Goal: Task Accomplishment & Management: Manage account settings

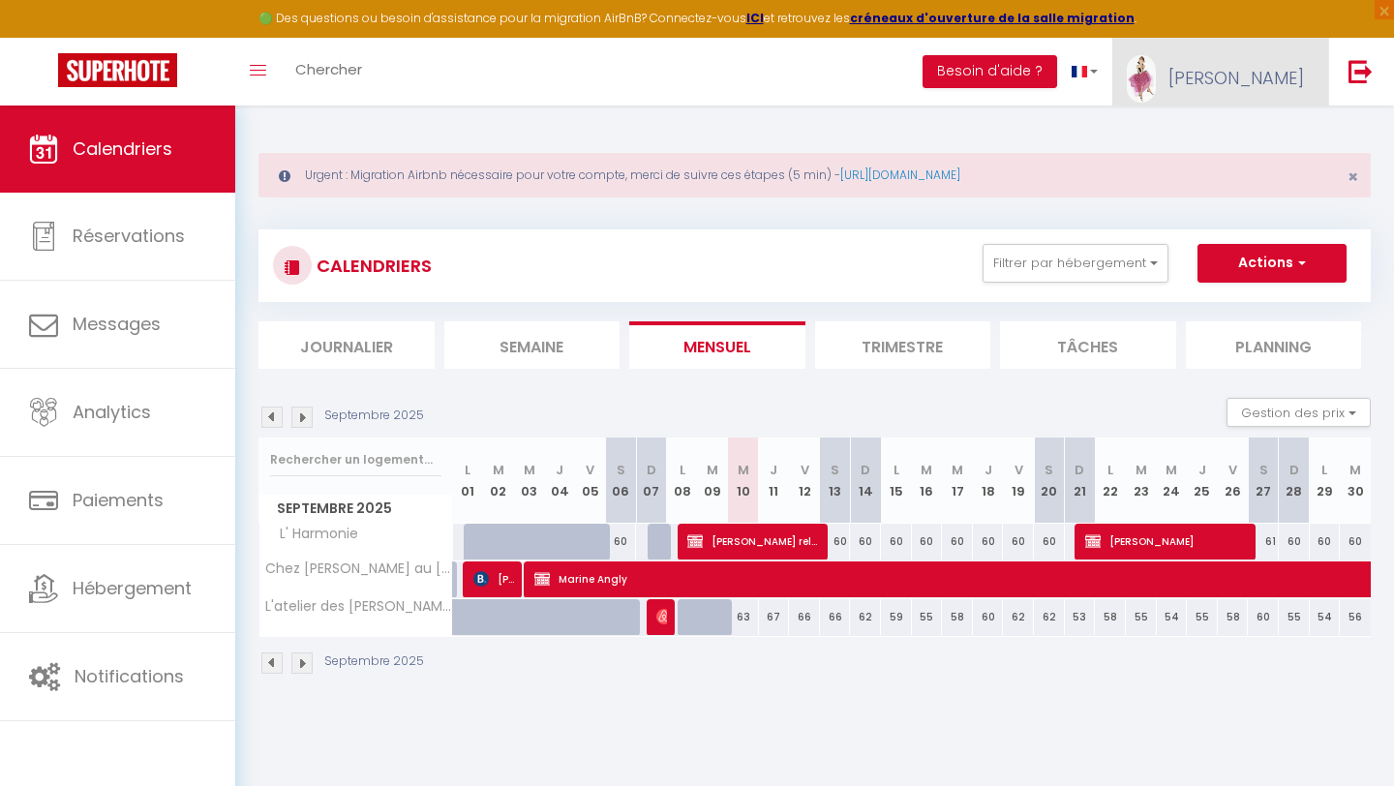
click at [1255, 81] on span "[PERSON_NAME]" at bounding box center [1235, 78] width 135 height 24
click at [1237, 140] on link "Paramètres" at bounding box center [1250, 134] width 143 height 33
select select "fr"
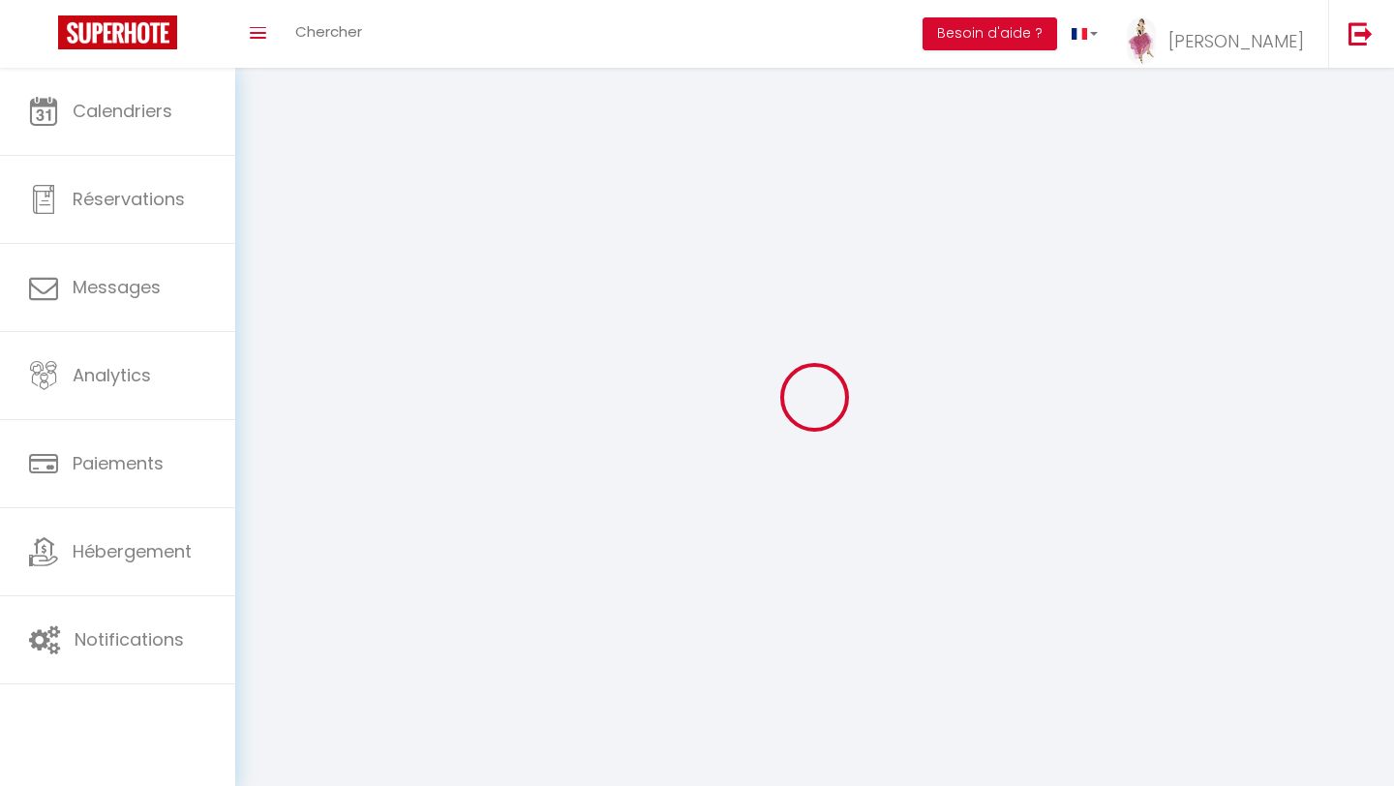
type input "[PERSON_NAME]"
type input "LORAND"
type input "0784832304"
type input "[STREET_ADDRESS]"
type input "24000"
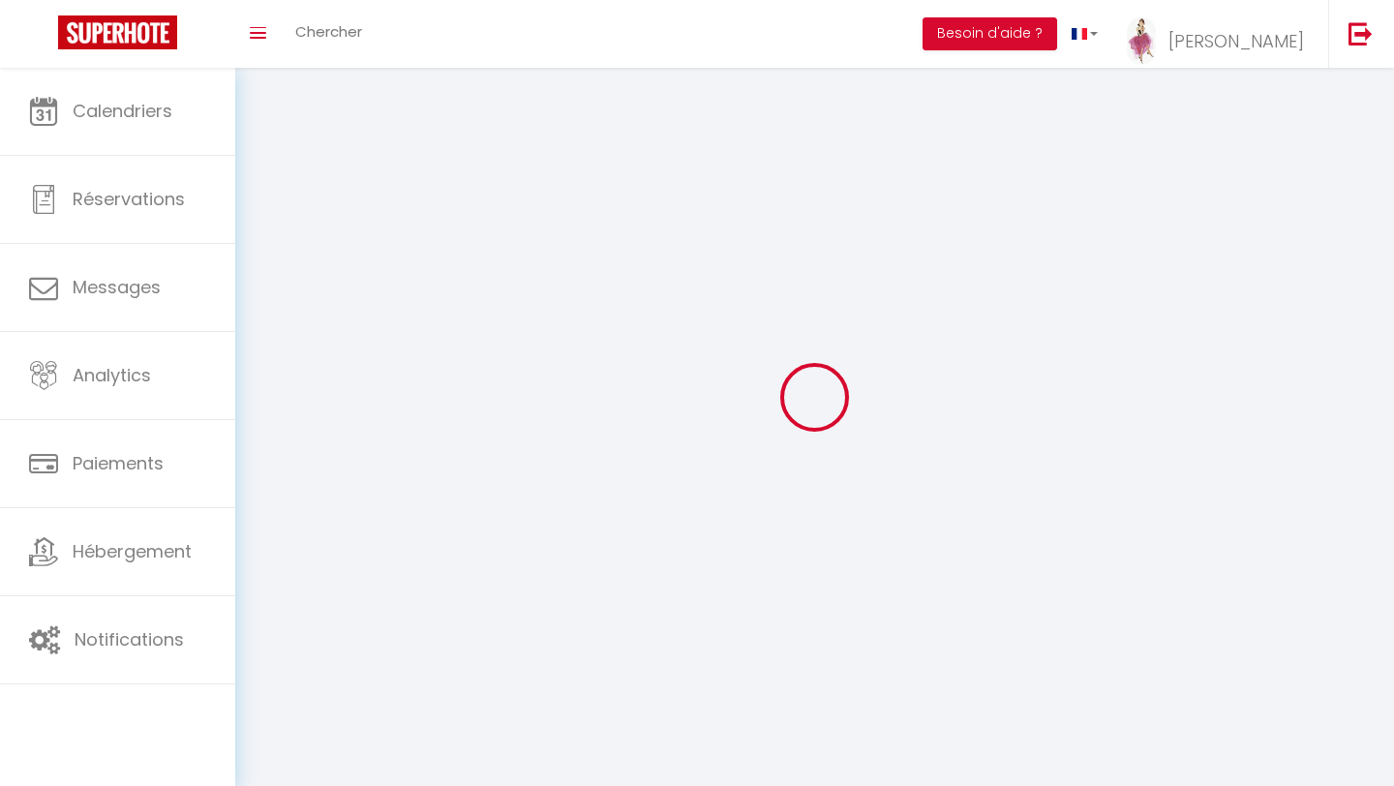
type input "PERIGUEUX"
select select "28"
type input "EN0nCXOSfEmYlGCP55DZr0qpP"
type input "YlsjLjUTwIcoOWLeJgKFdaOdr"
type input "[URL][DOMAIN_NAME]"
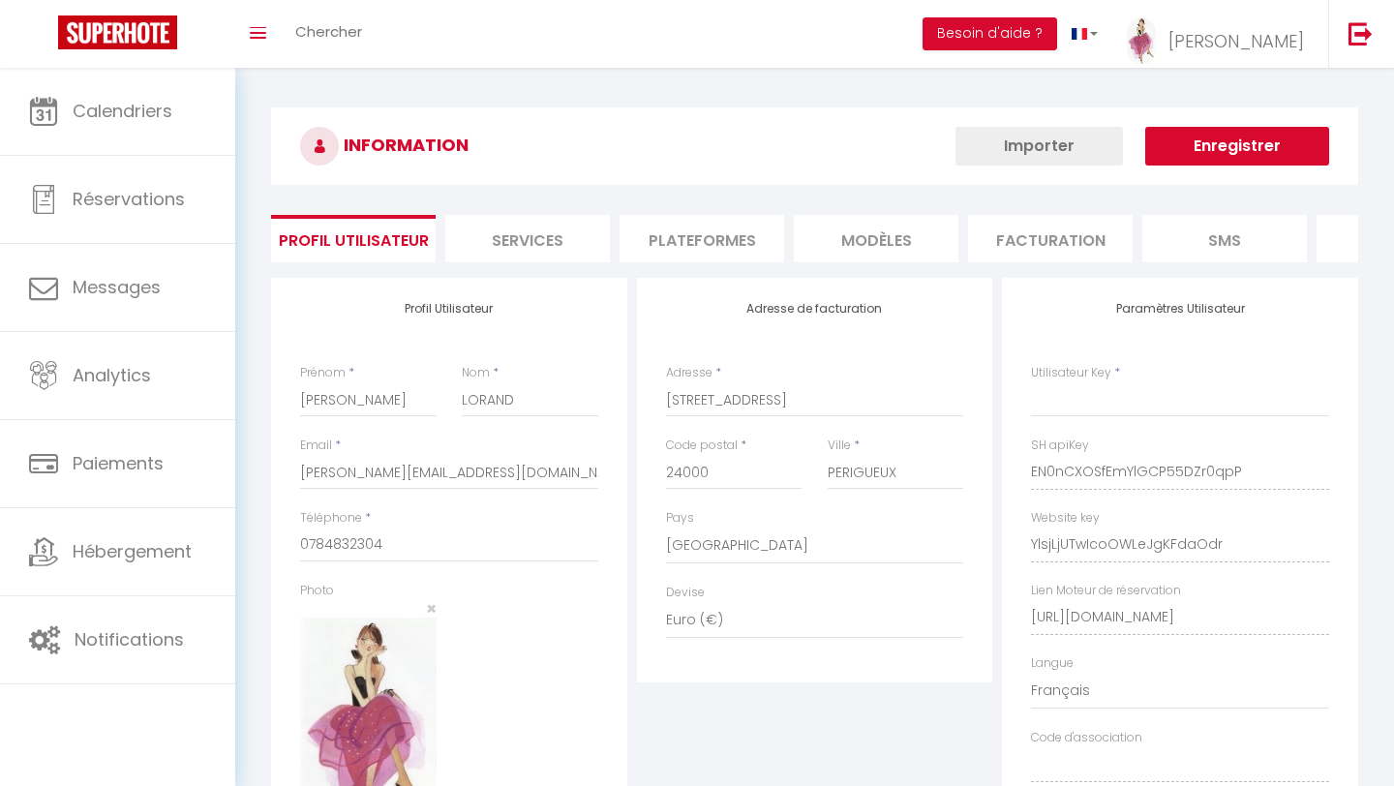
select select "fr"
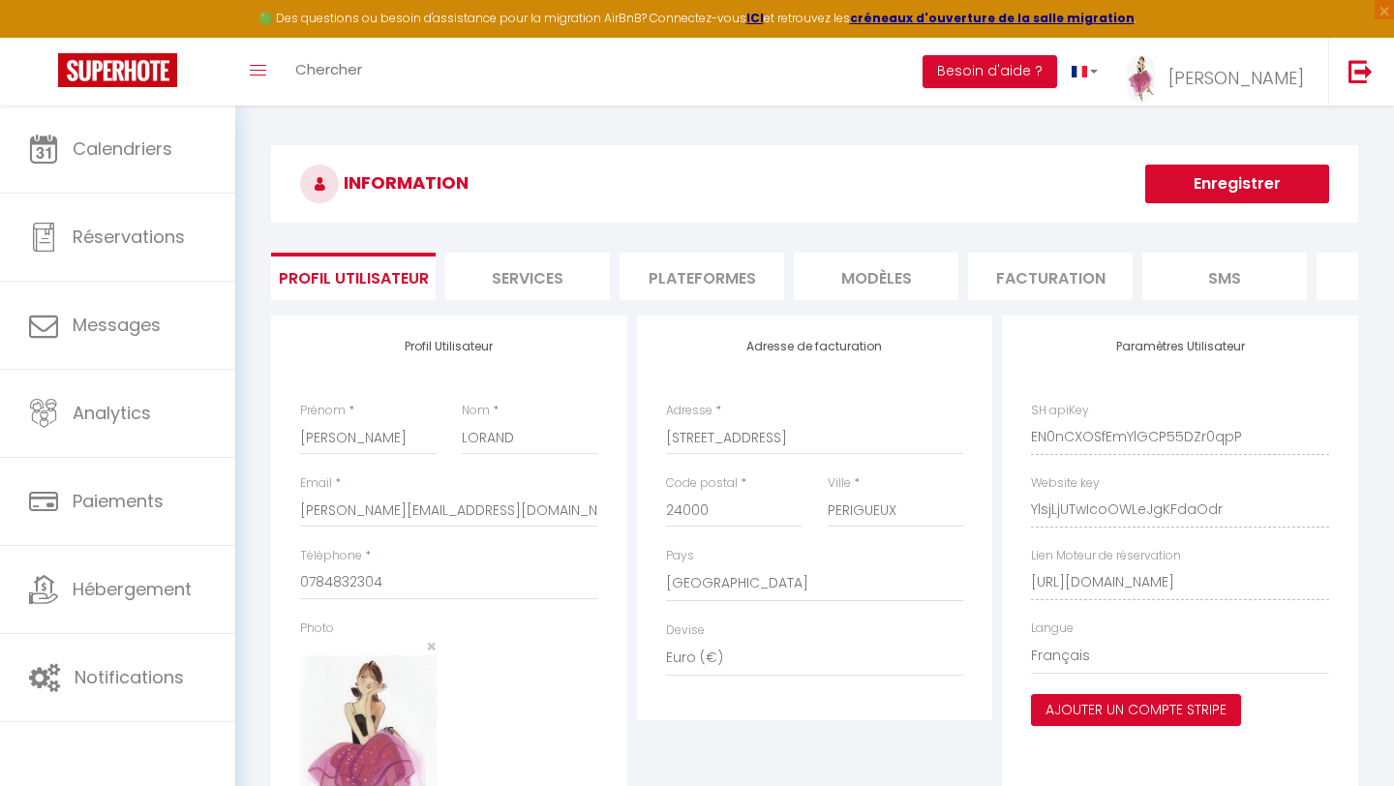
click at [677, 291] on li "Plateformes" at bounding box center [701, 276] width 165 height 47
click at [692, 282] on li "Plateformes" at bounding box center [701, 276] width 165 height 47
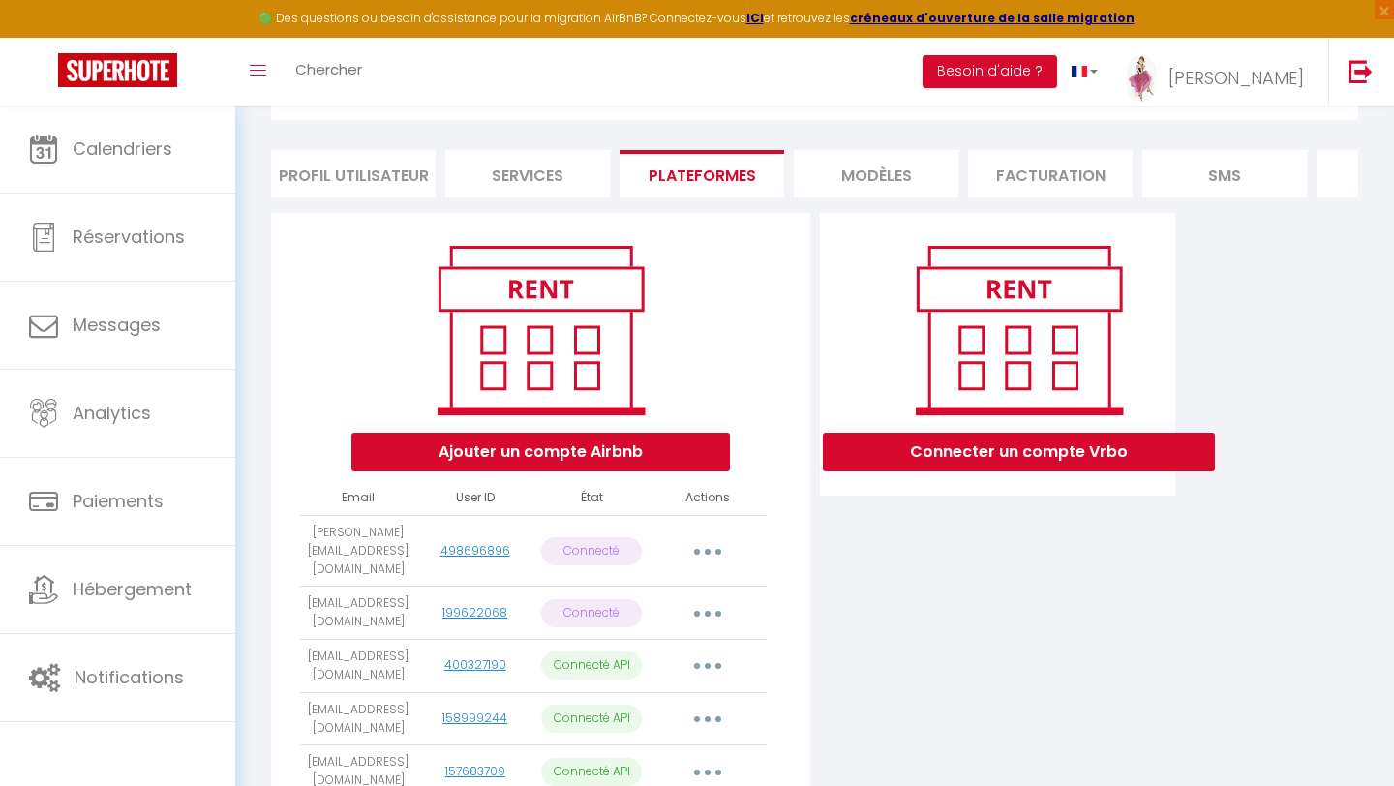
scroll to position [142, 0]
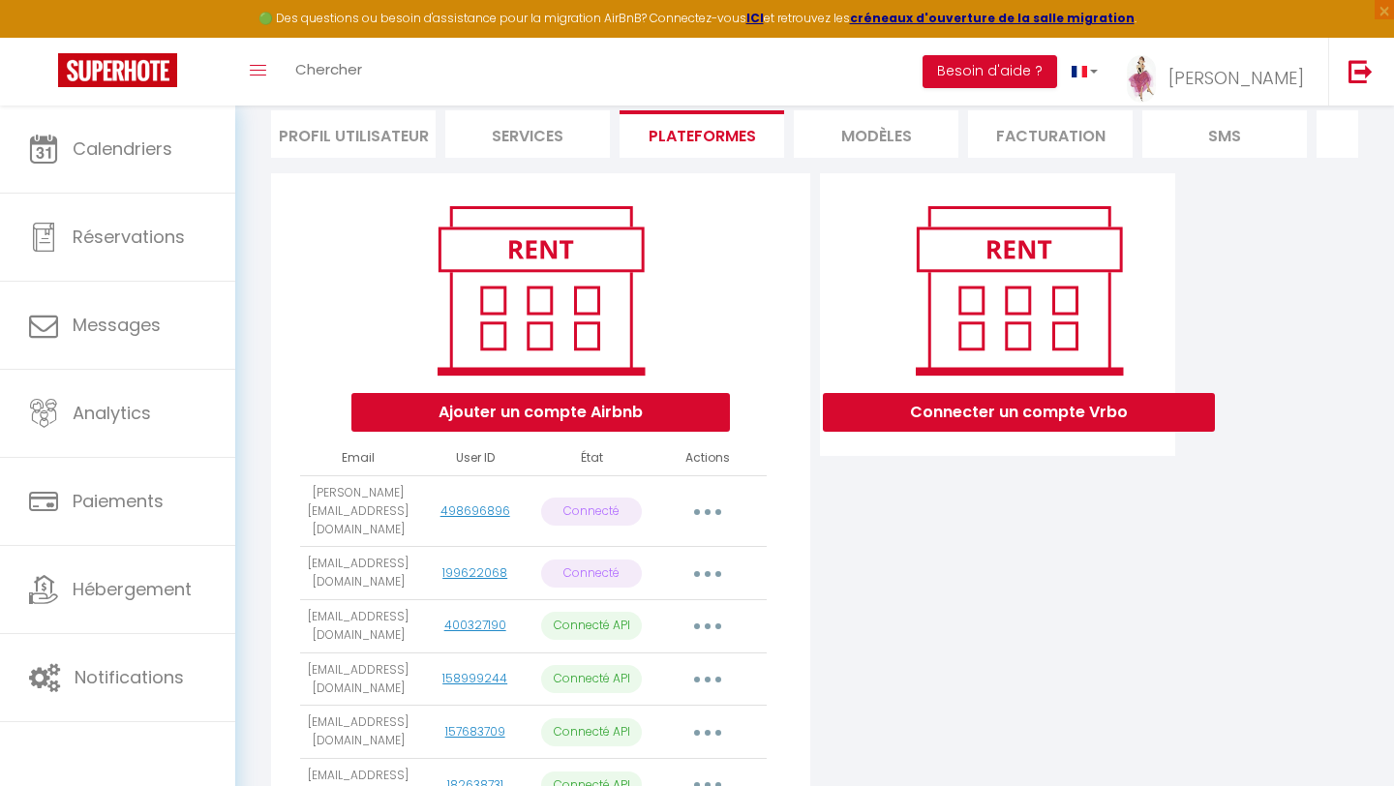
click at [705, 509] on icon "button" at bounding box center [708, 512] width 6 height 6
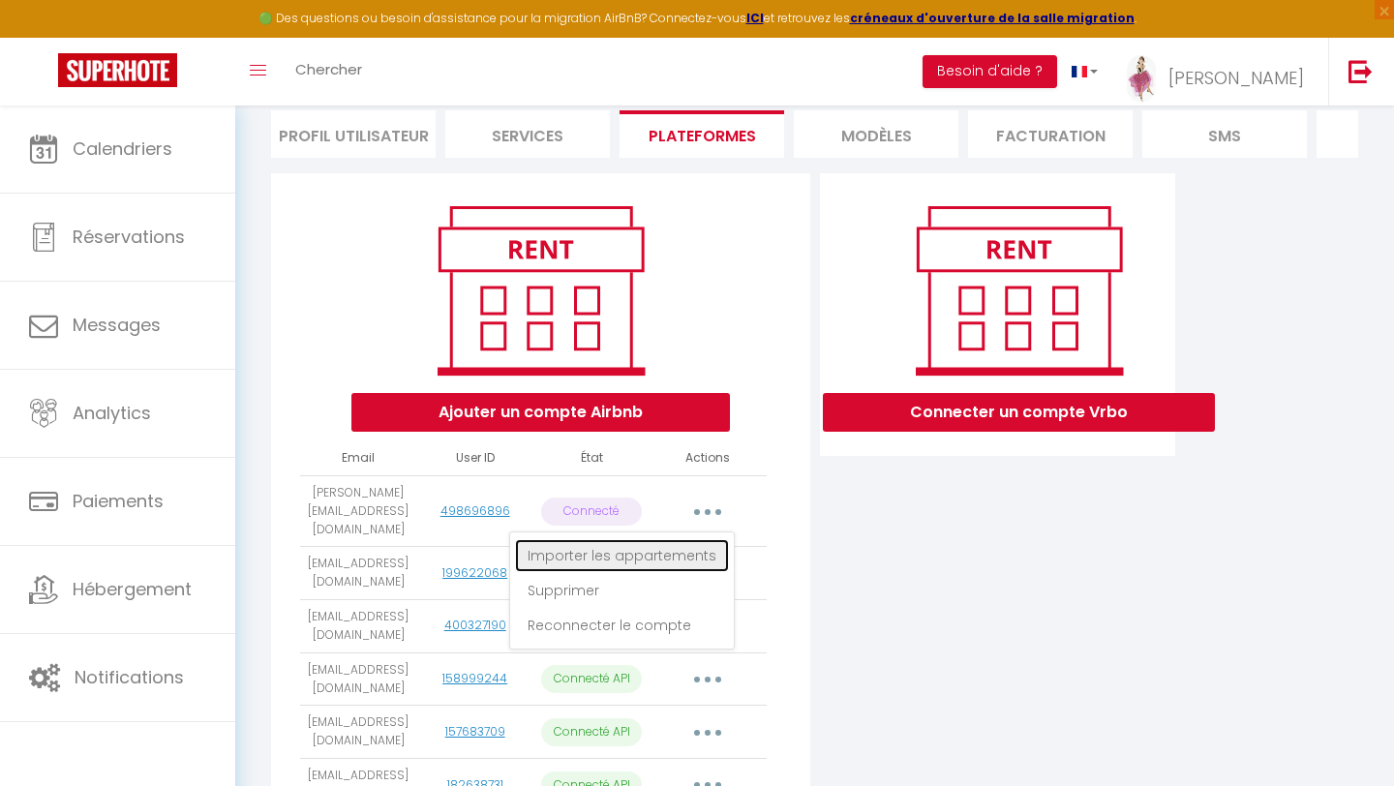
click at [696, 540] on link "Importer les appartements" at bounding box center [622, 555] width 214 height 33
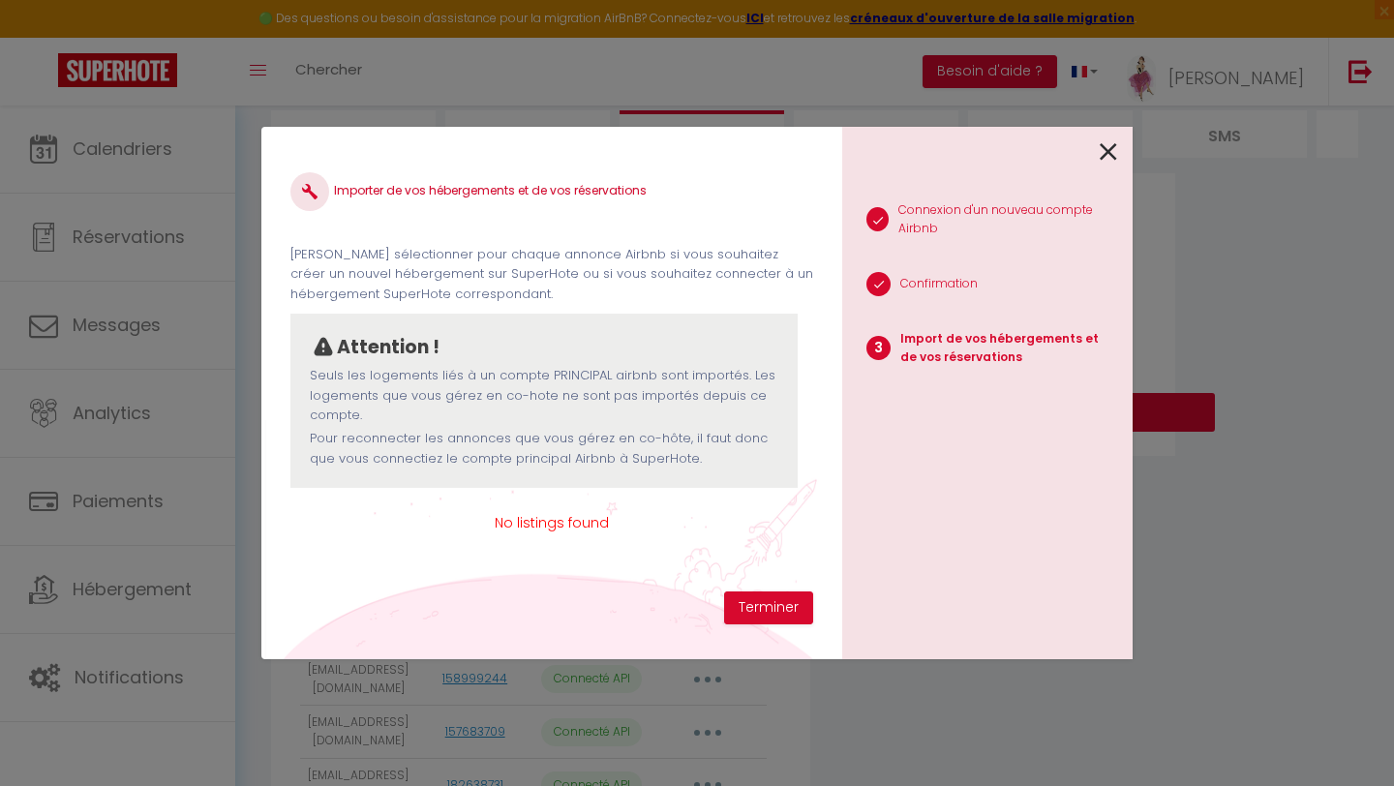
click at [1111, 150] on icon at bounding box center [1107, 151] width 17 height 29
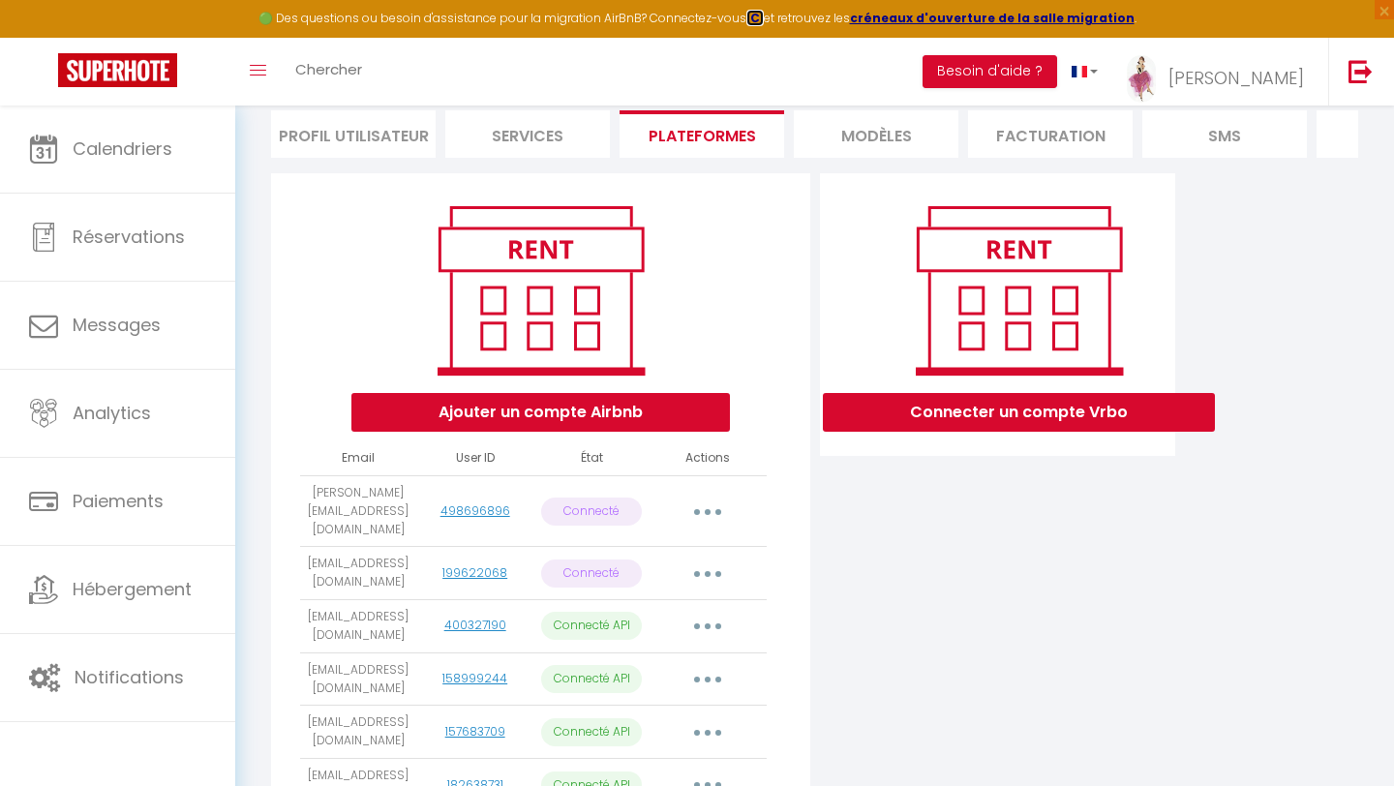
click at [763, 18] on strong "ICI" at bounding box center [754, 18] width 17 height 16
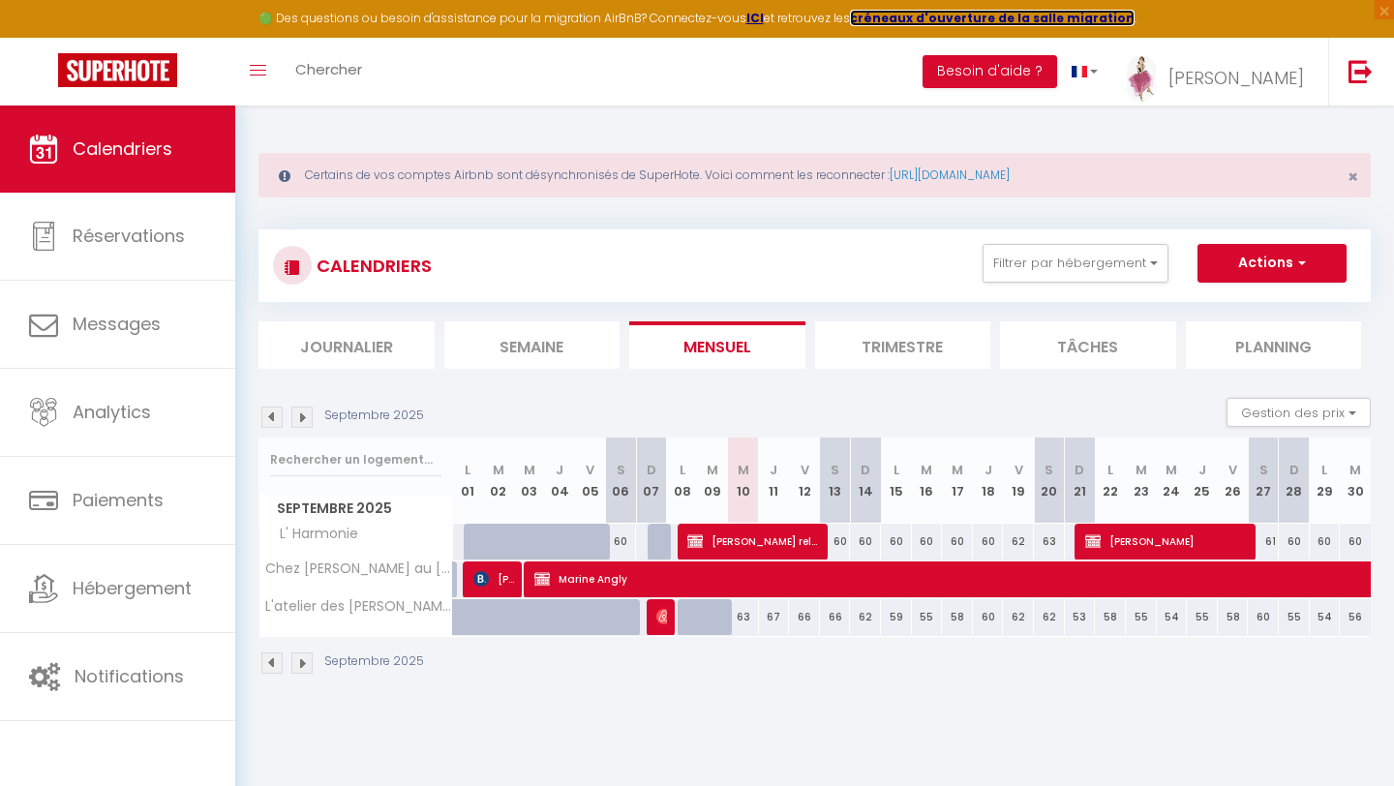
click at [909, 18] on strong "créneaux d'ouverture de la salle migration" at bounding box center [992, 18] width 285 height 16
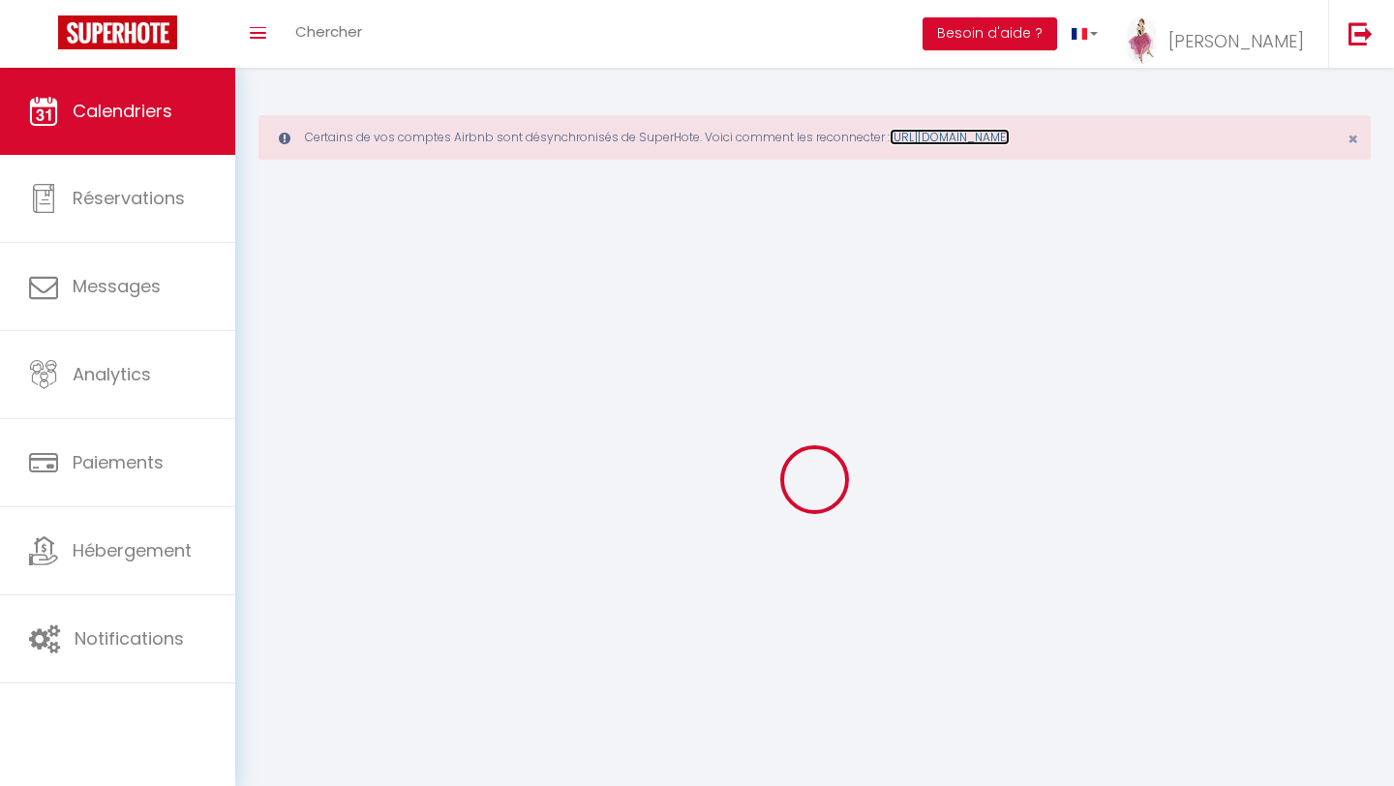
click at [1009, 140] on link "[URL][DOMAIN_NAME]" at bounding box center [949, 137] width 120 height 16
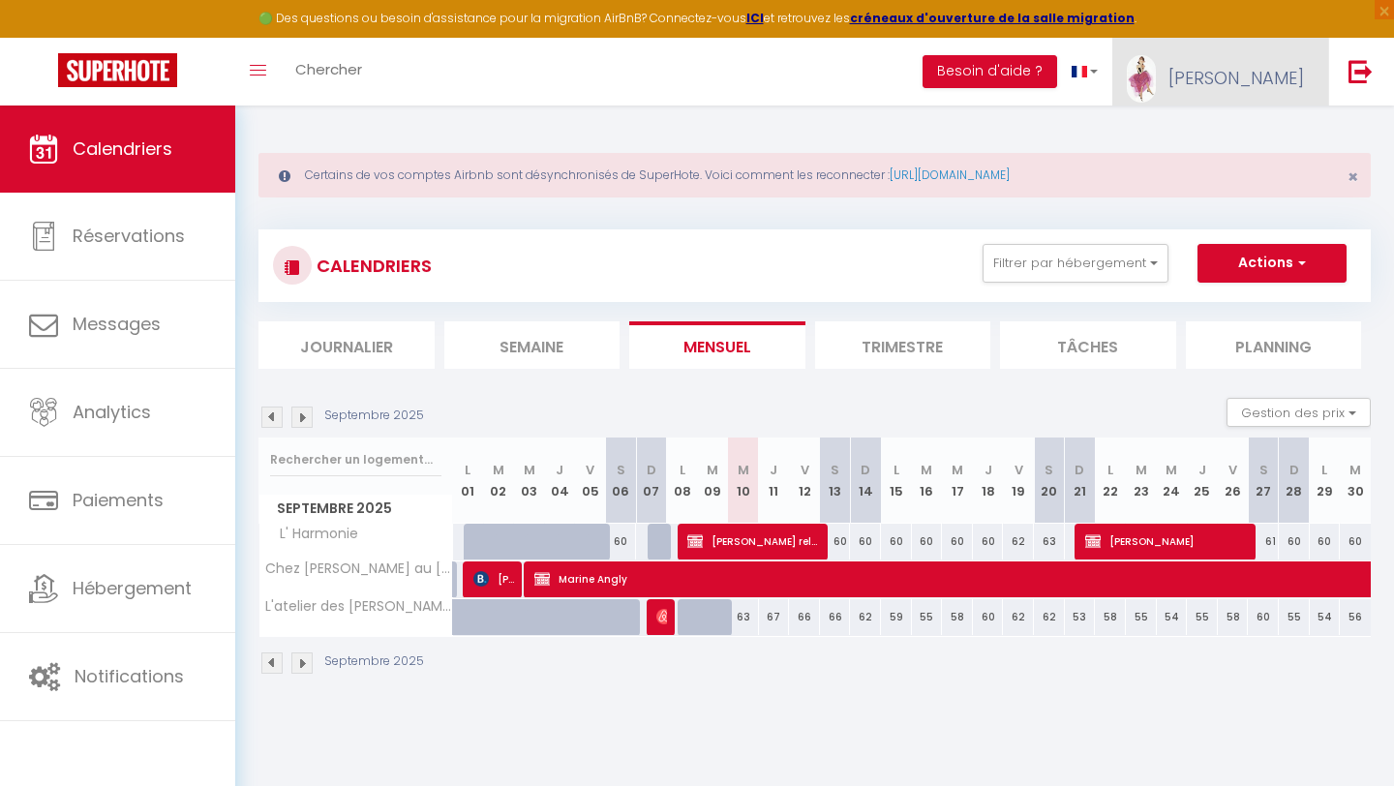
click at [1251, 74] on span "[PERSON_NAME]" at bounding box center [1235, 78] width 135 height 24
click at [1231, 136] on link "Paramètres" at bounding box center [1250, 134] width 143 height 33
select select "fr"
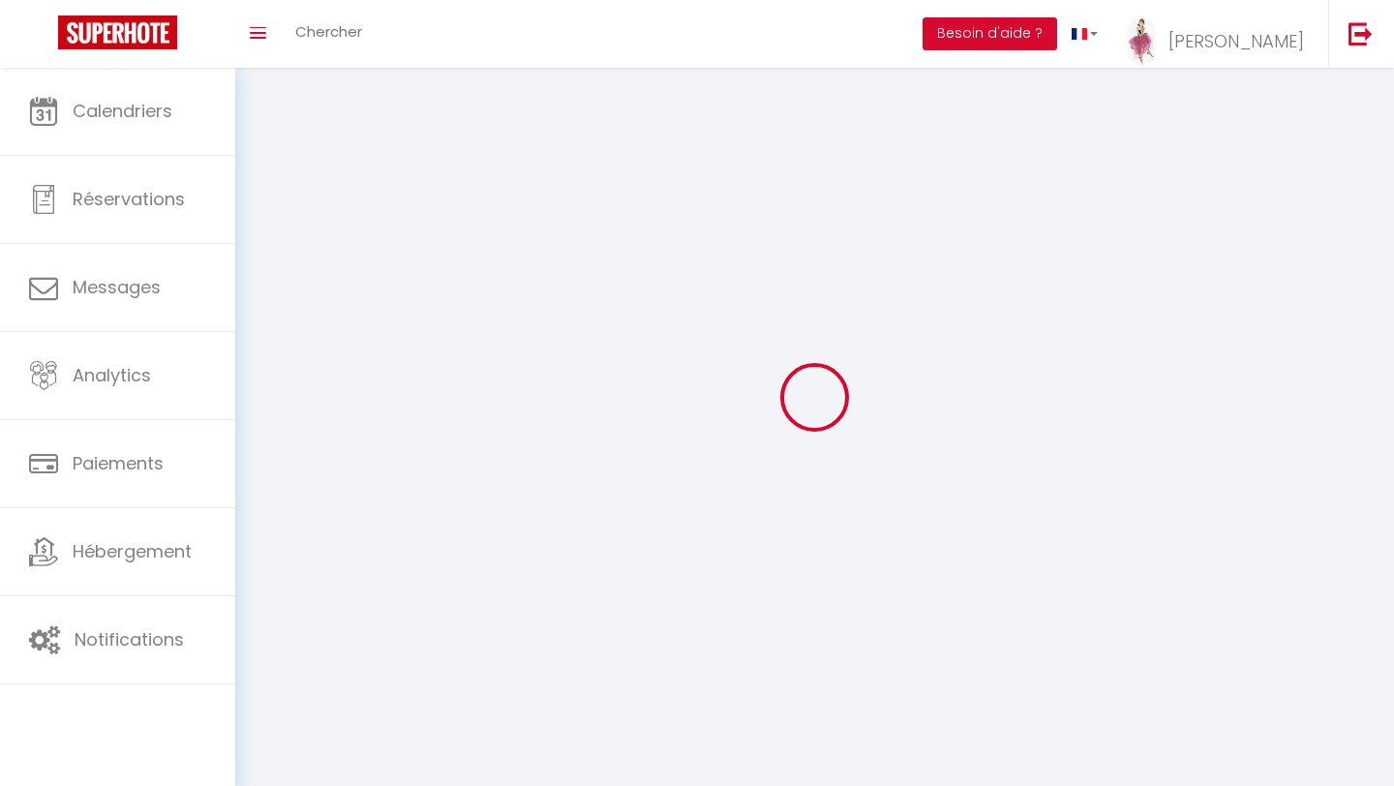
type input "[PERSON_NAME]"
type input "LORAND"
type input "0784832304"
type input "[STREET_ADDRESS]"
type input "24000"
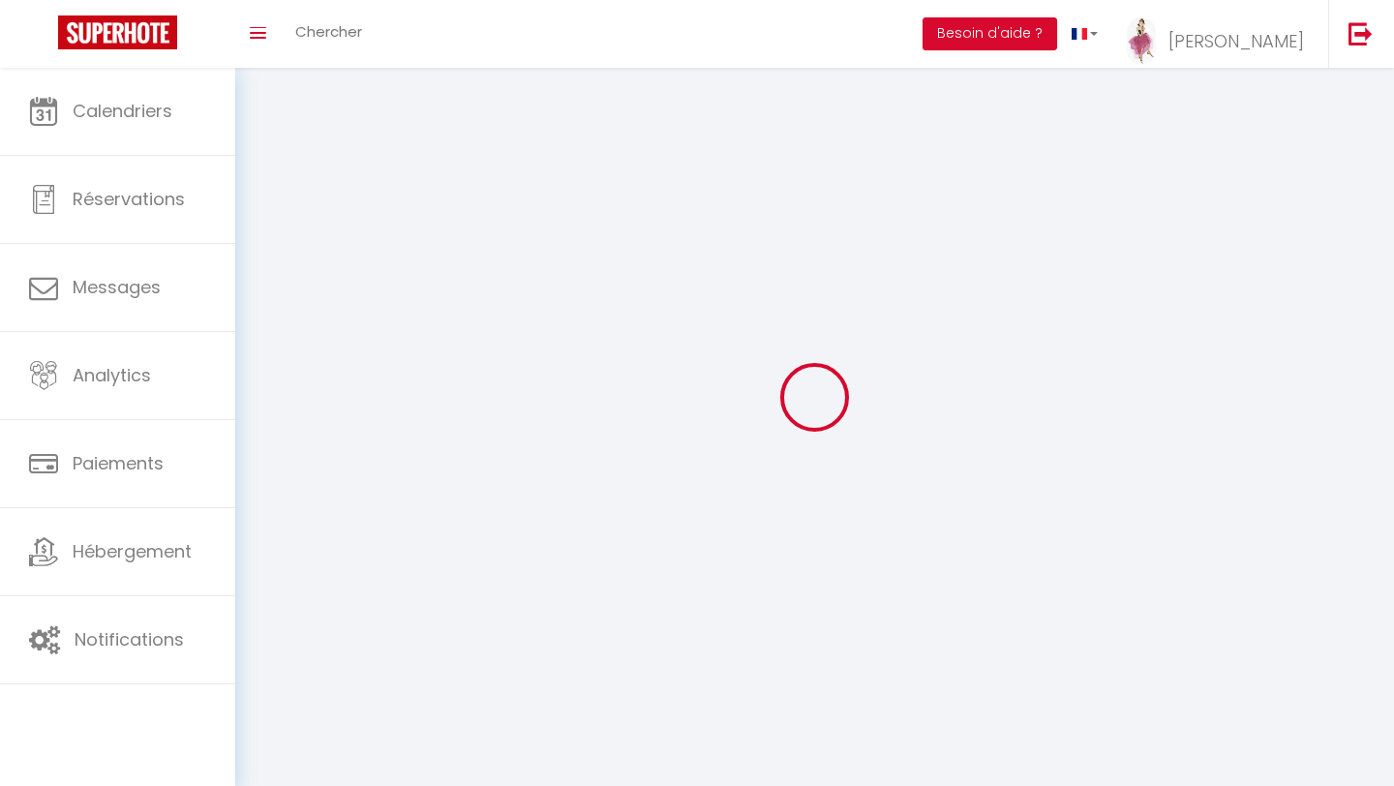
type input "PERIGUEUX"
select select "28"
type input "EN0nCXOSfEmYlGCP55DZr0qpP"
type input "YlsjLjUTwIcoOWLeJgKFdaOdr"
type input "[URL][DOMAIN_NAME]"
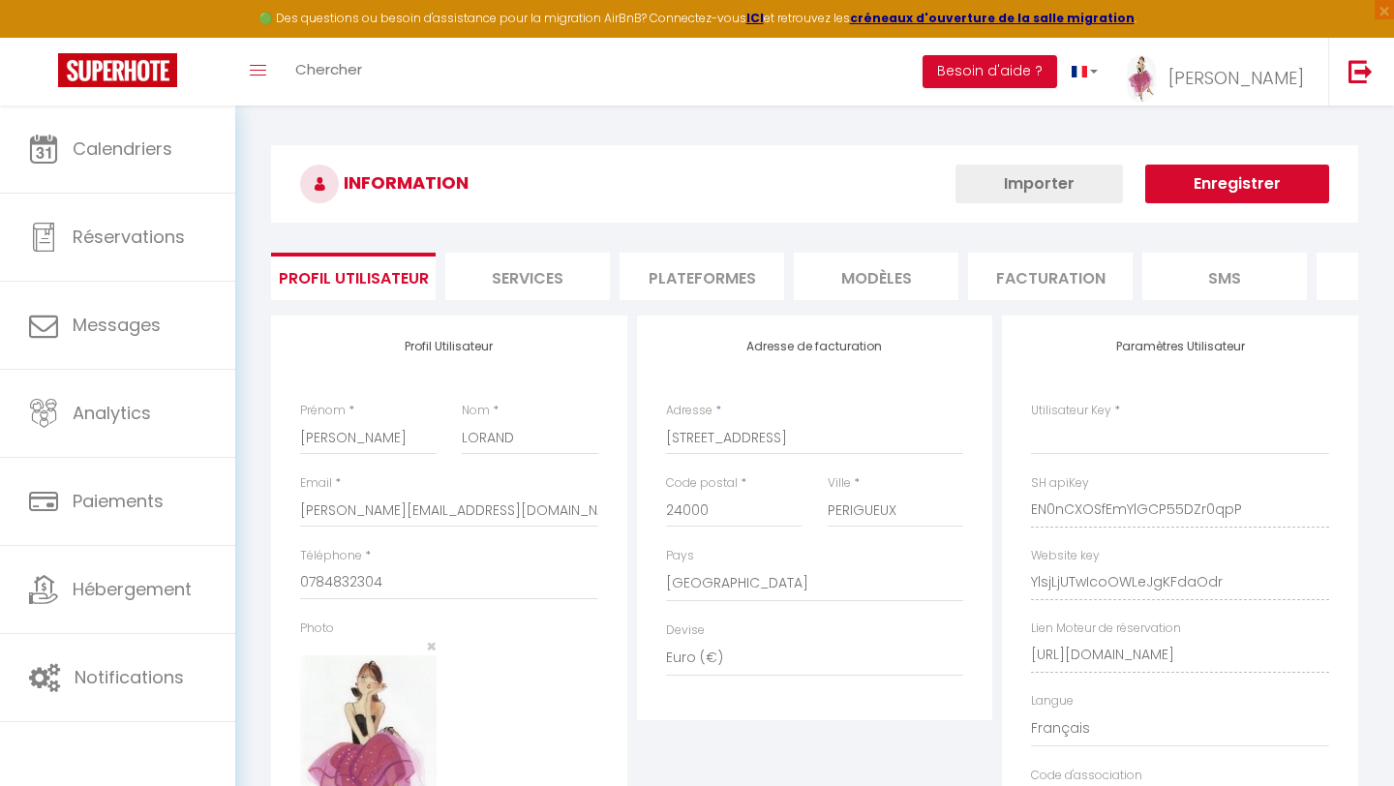
select select "fr"
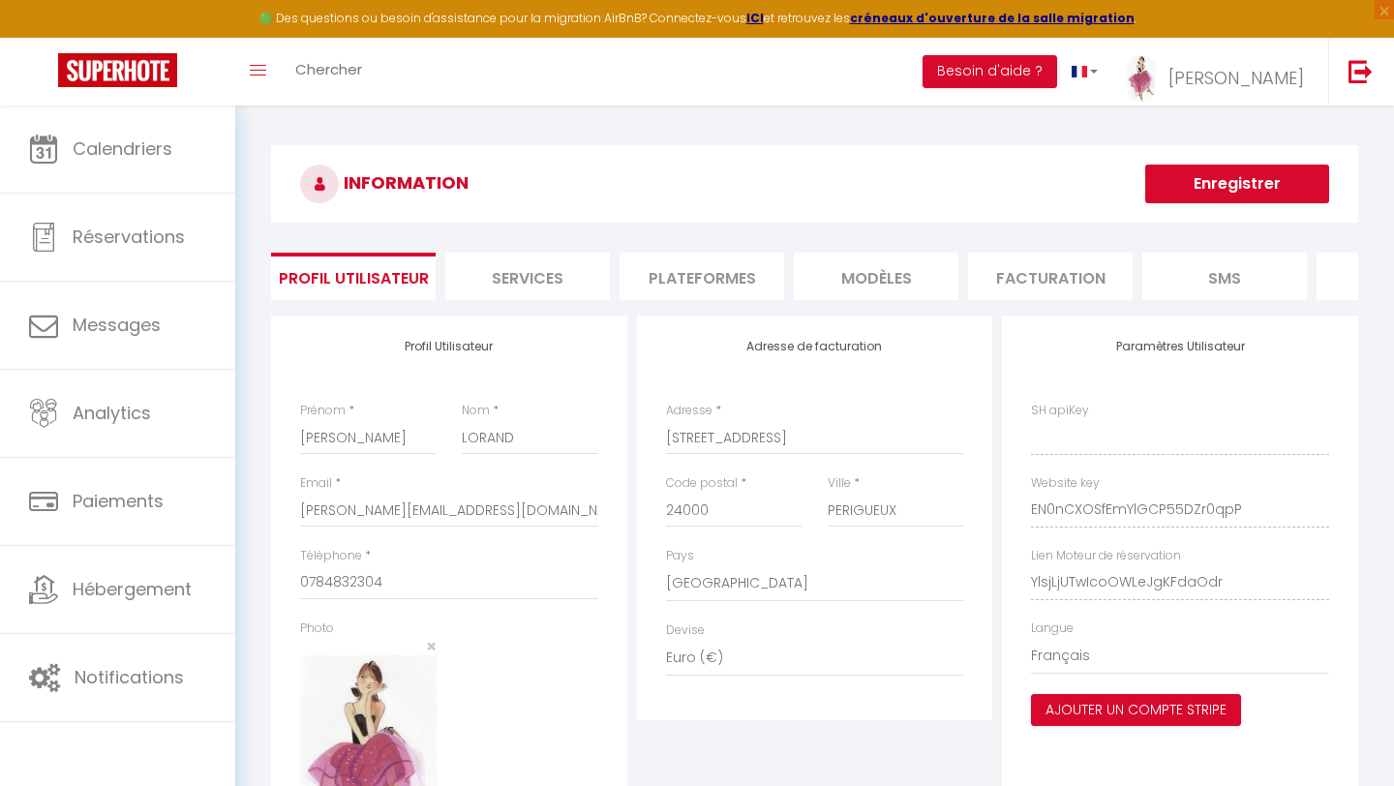
type input "EN0nCXOSfEmYlGCP55DZr0qpP"
type input "YlsjLjUTwIcoOWLeJgKFdaOdr"
type input "[URL][DOMAIN_NAME]"
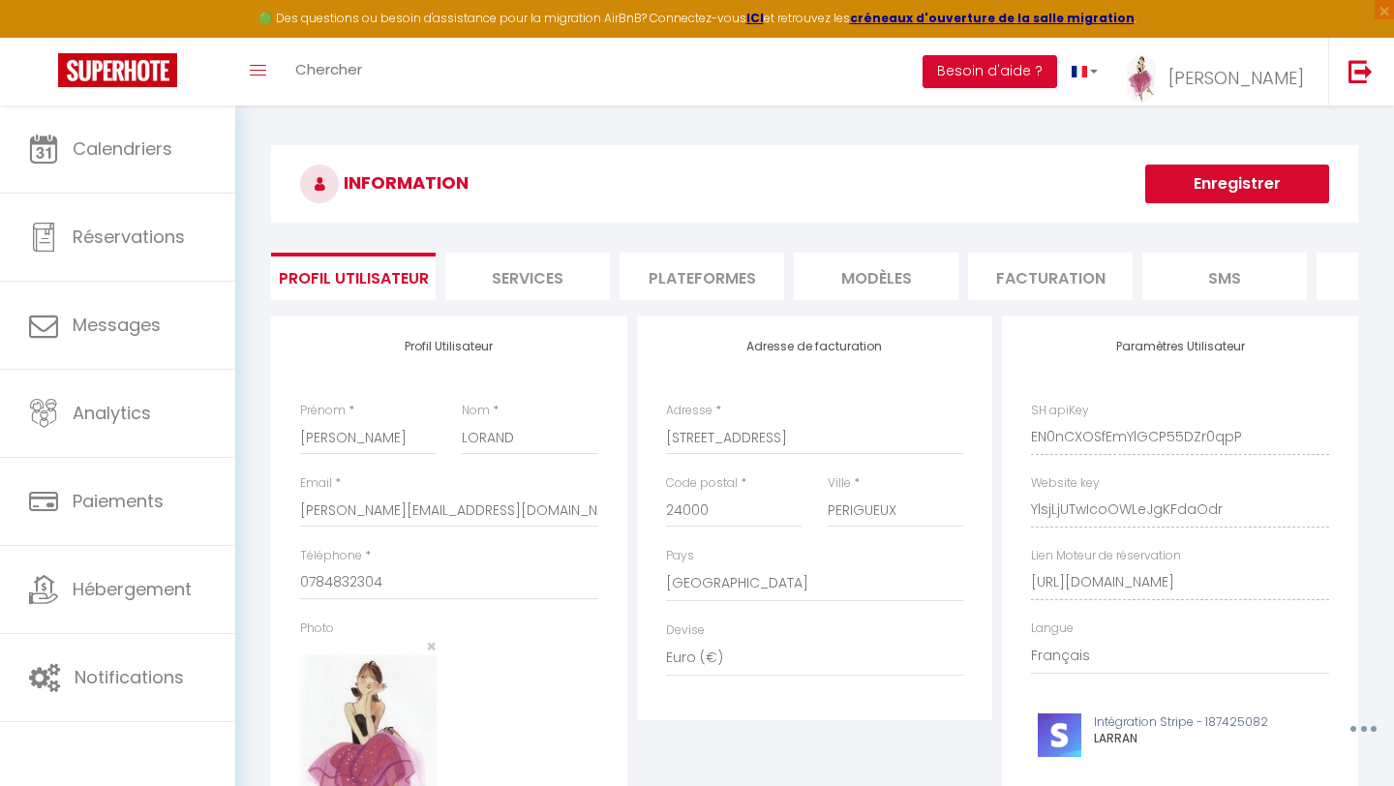
click at [656, 282] on li "Plateformes" at bounding box center [701, 276] width 165 height 47
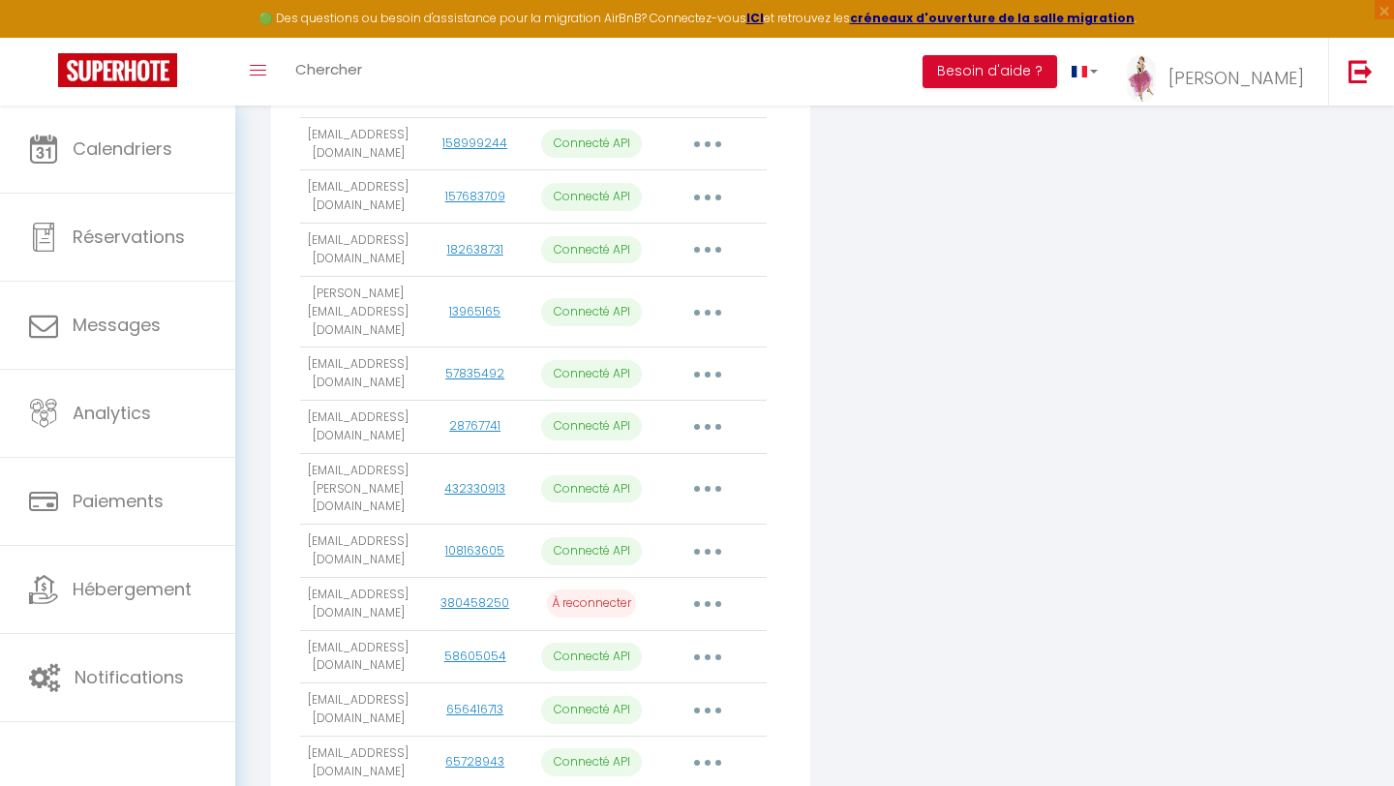
scroll to position [678, 0]
click at [705, 600] on icon "button" at bounding box center [708, 603] width 6 height 6
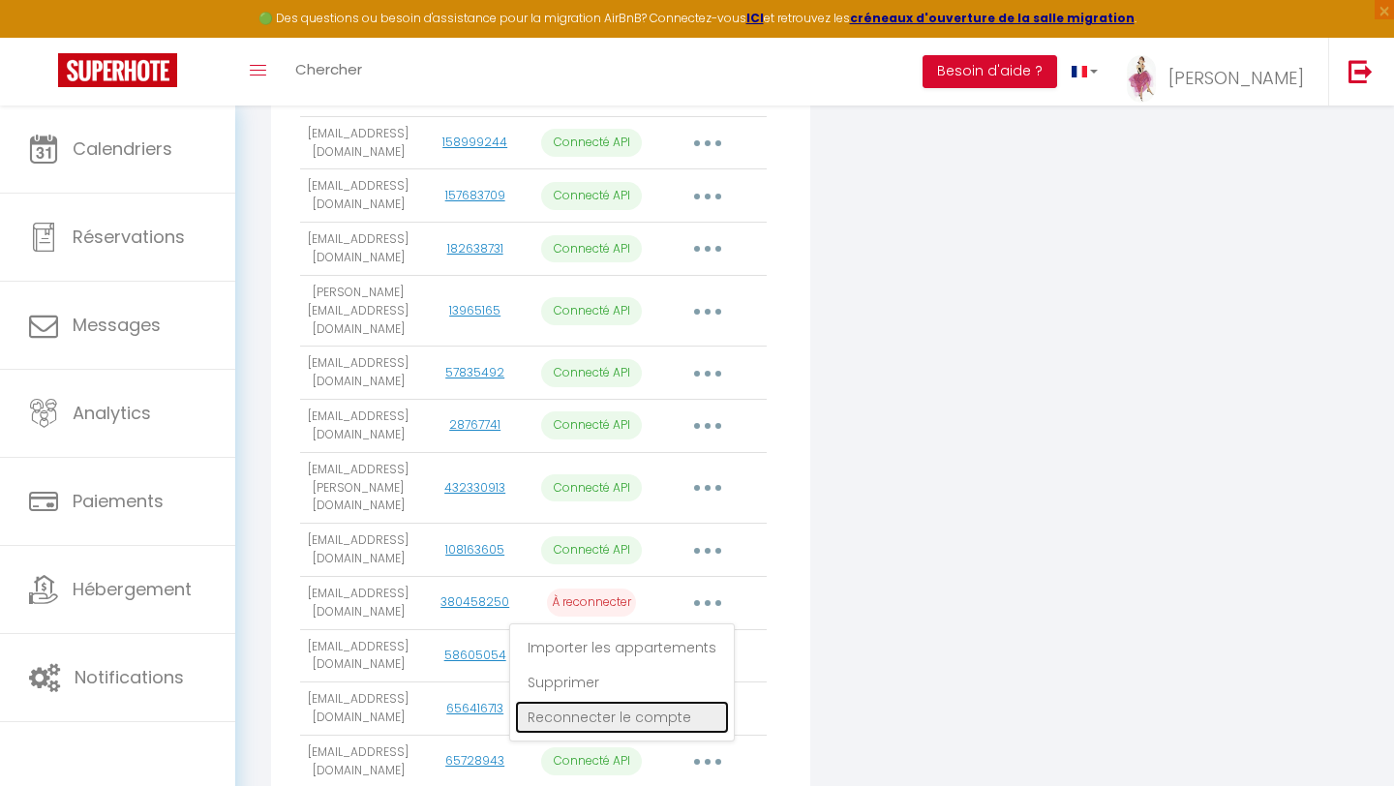
click at [677, 701] on link "Reconnecter le compte" at bounding box center [622, 717] width 214 height 33
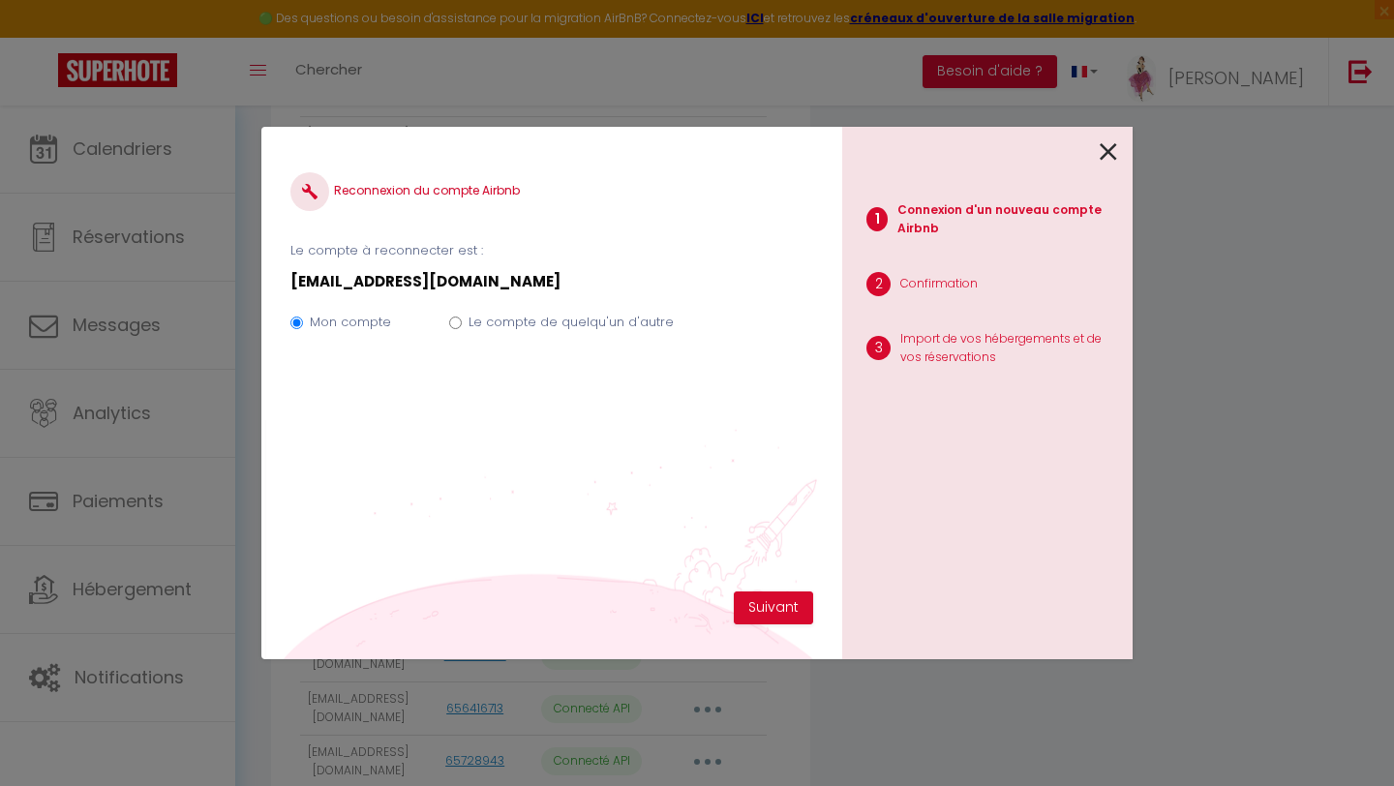
click at [451, 326] on input "Le compte de quelqu'un d'autre" at bounding box center [455, 322] width 13 height 13
radio input "true"
radio input "false"
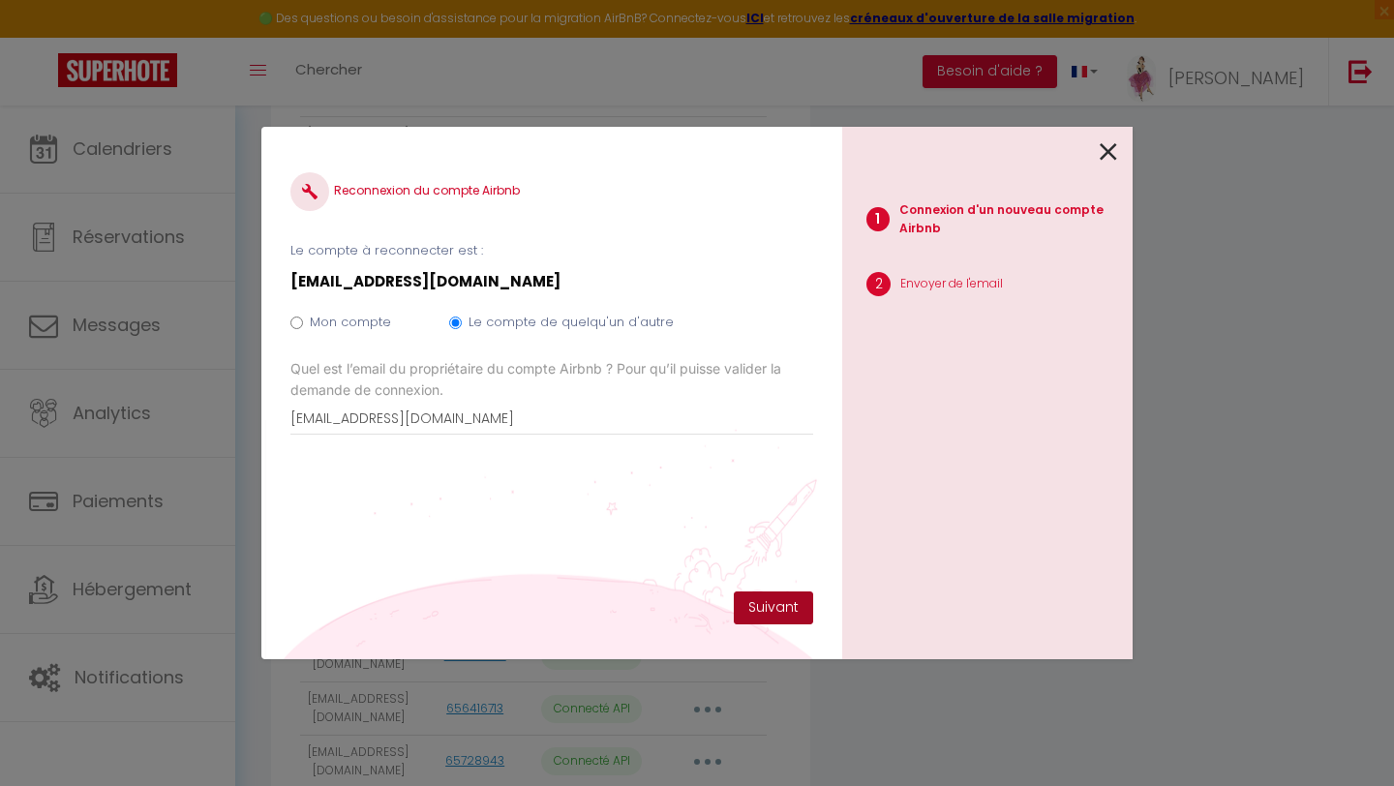
click at [775, 611] on button "Suivant" at bounding box center [773, 607] width 79 height 33
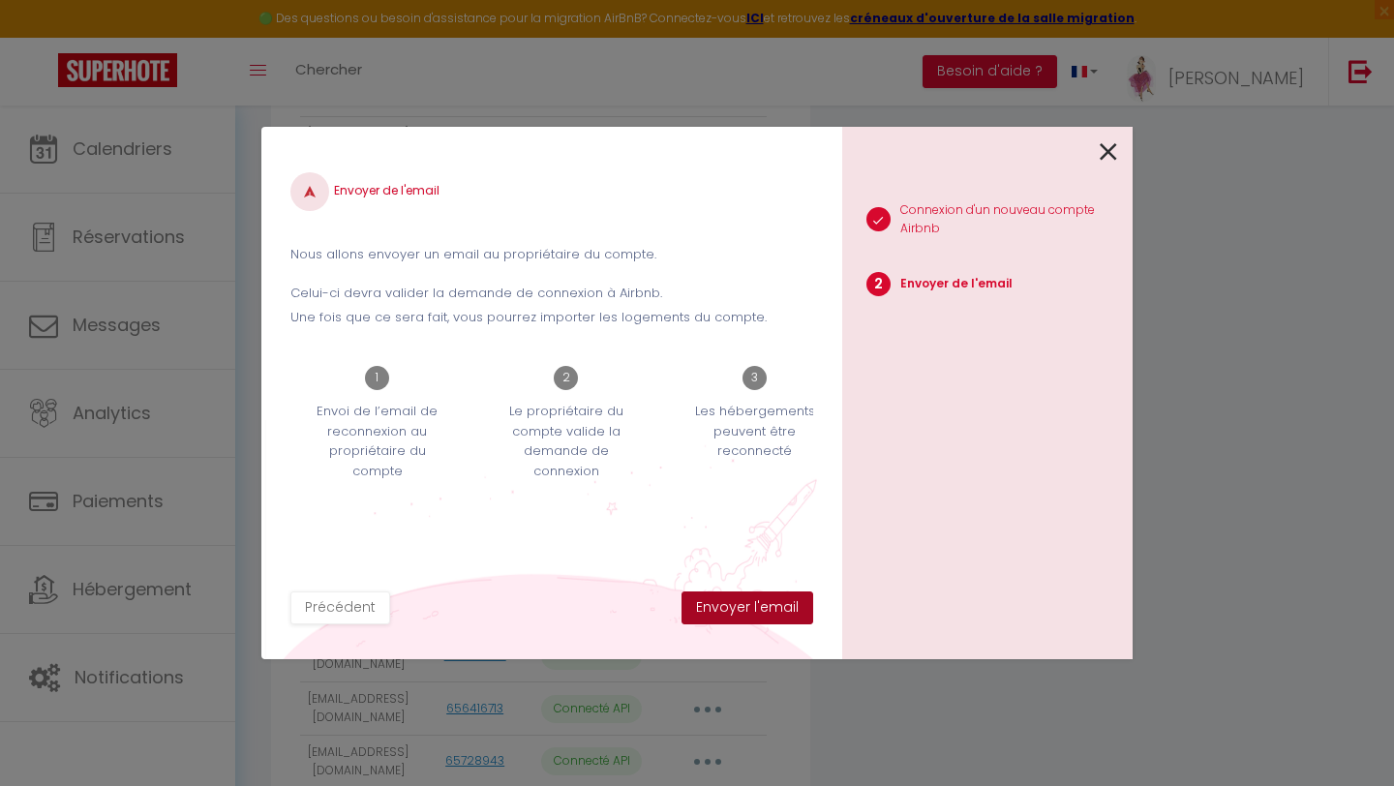
click at [775, 611] on button "Envoyer l'email" at bounding box center [747, 607] width 132 height 33
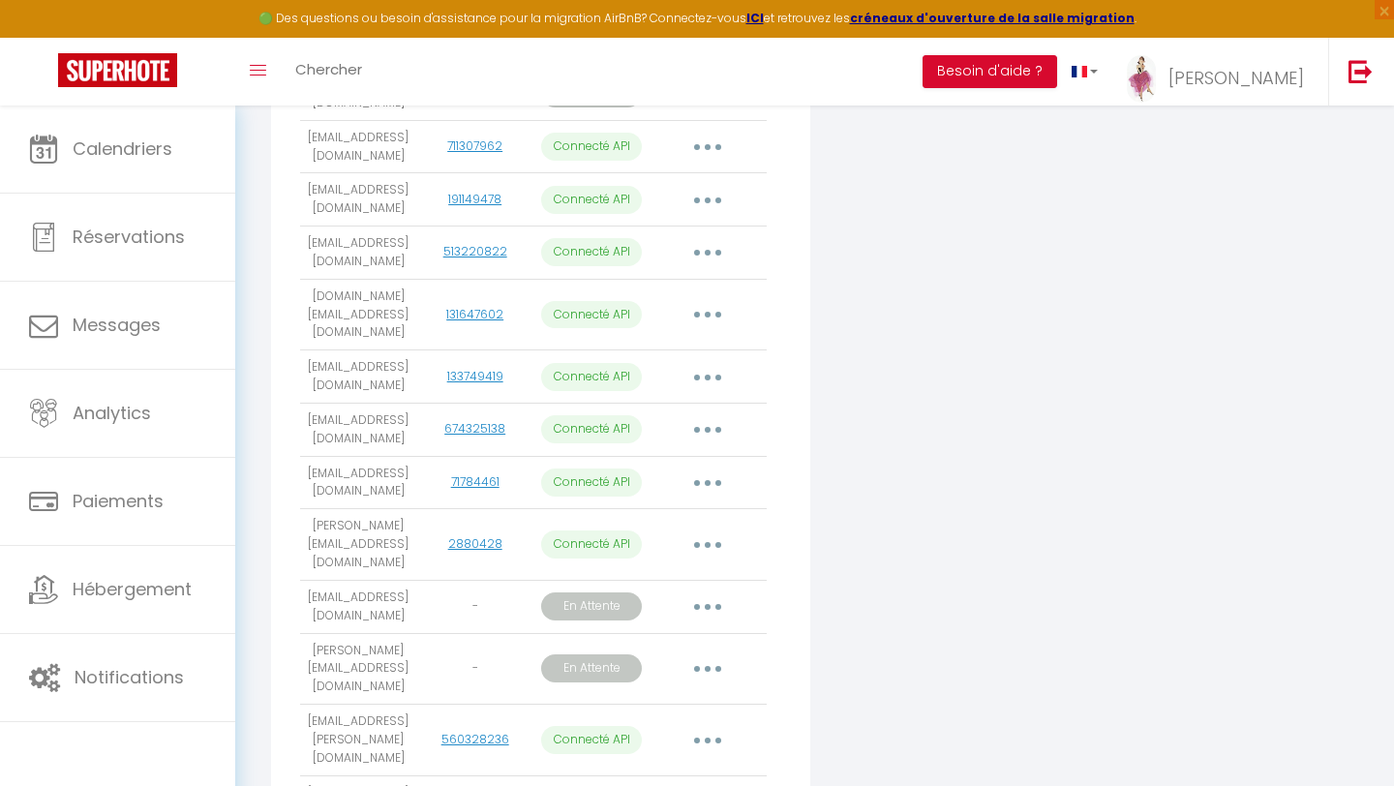
scroll to position [2498, 0]
click at [707, 589] on button "button" at bounding box center [707, 604] width 54 height 31
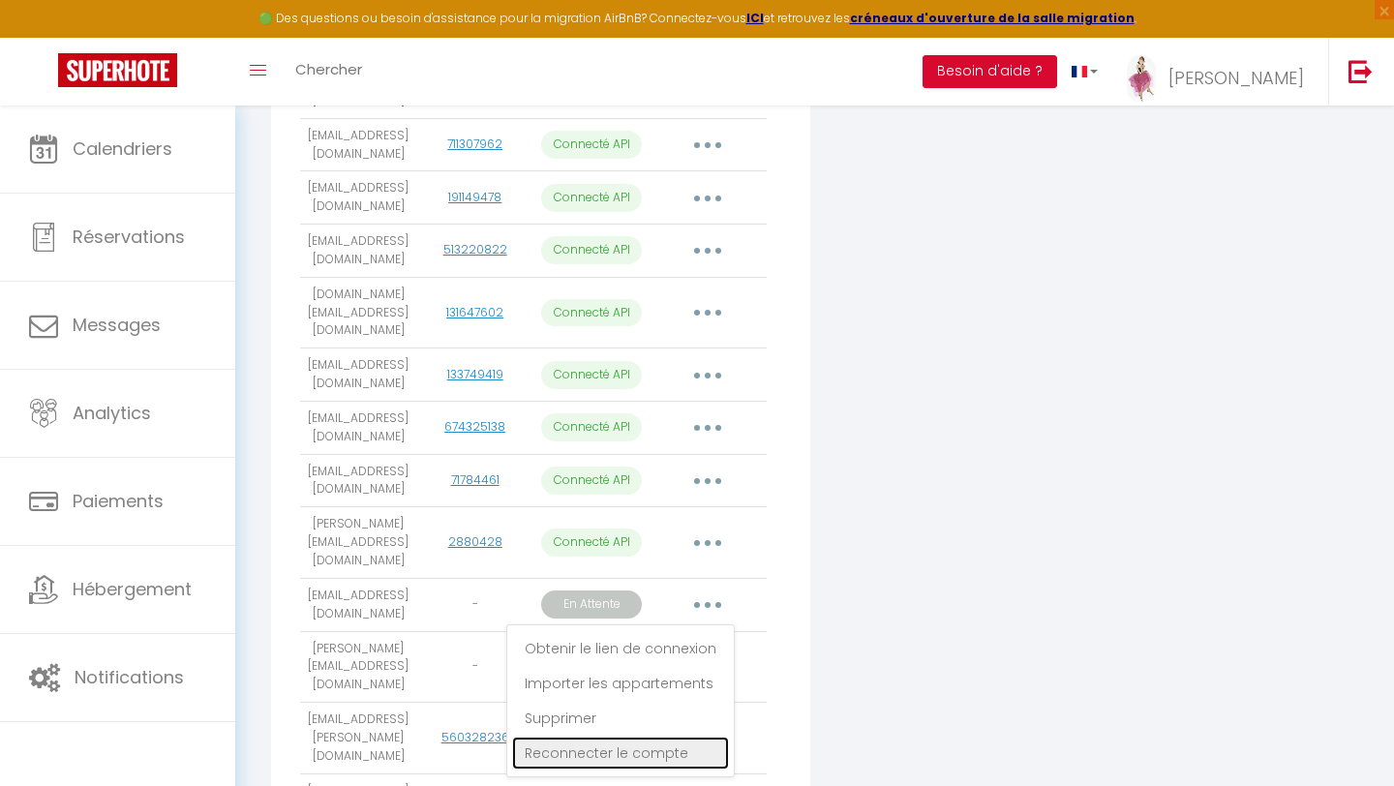
click at [665, 737] on link "Reconnecter le compte" at bounding box center [620, 753] width 217 height 33
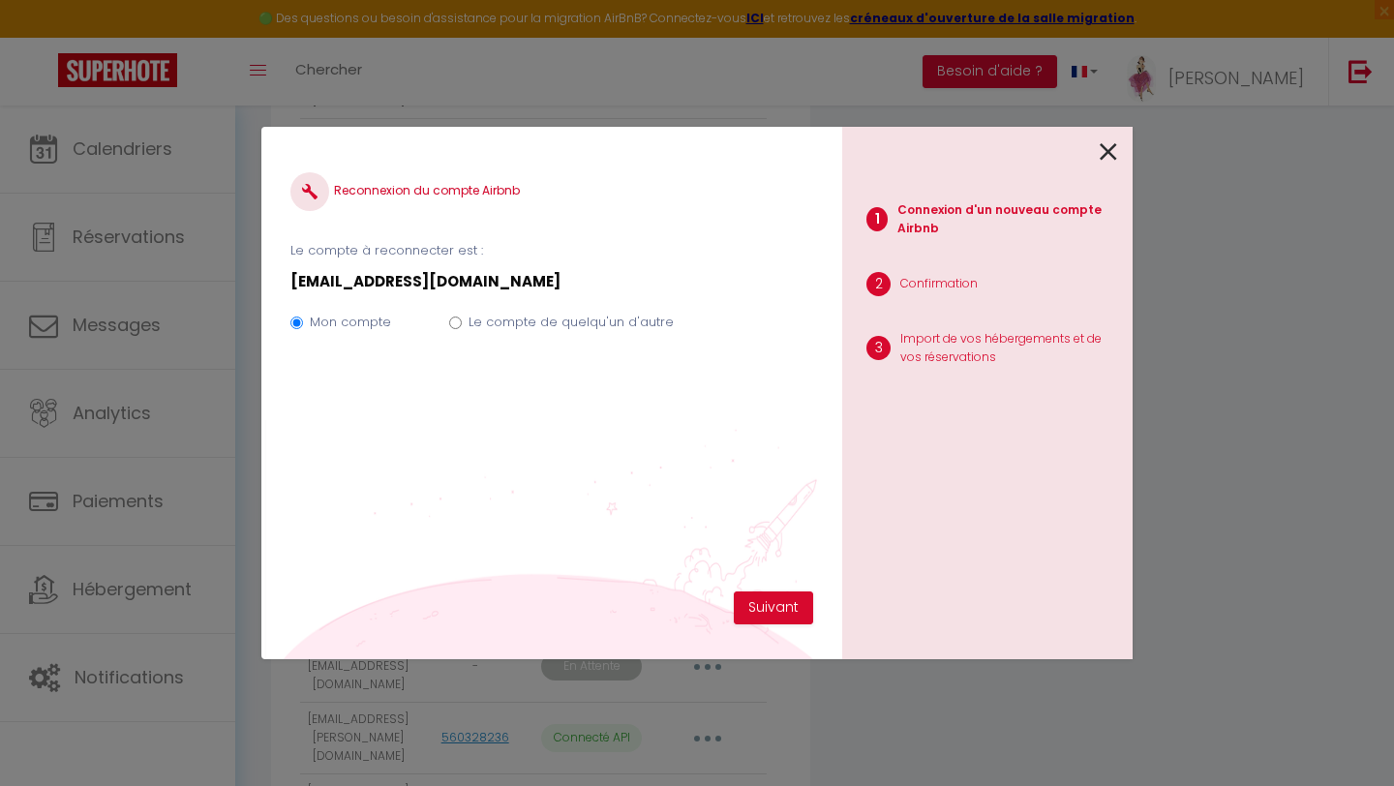
click at [453, 325] on input "Le compte de quelqu'un d'autre" at bounding box center [455, 322] width 13 height 13
radio input "true"
radio input "false"
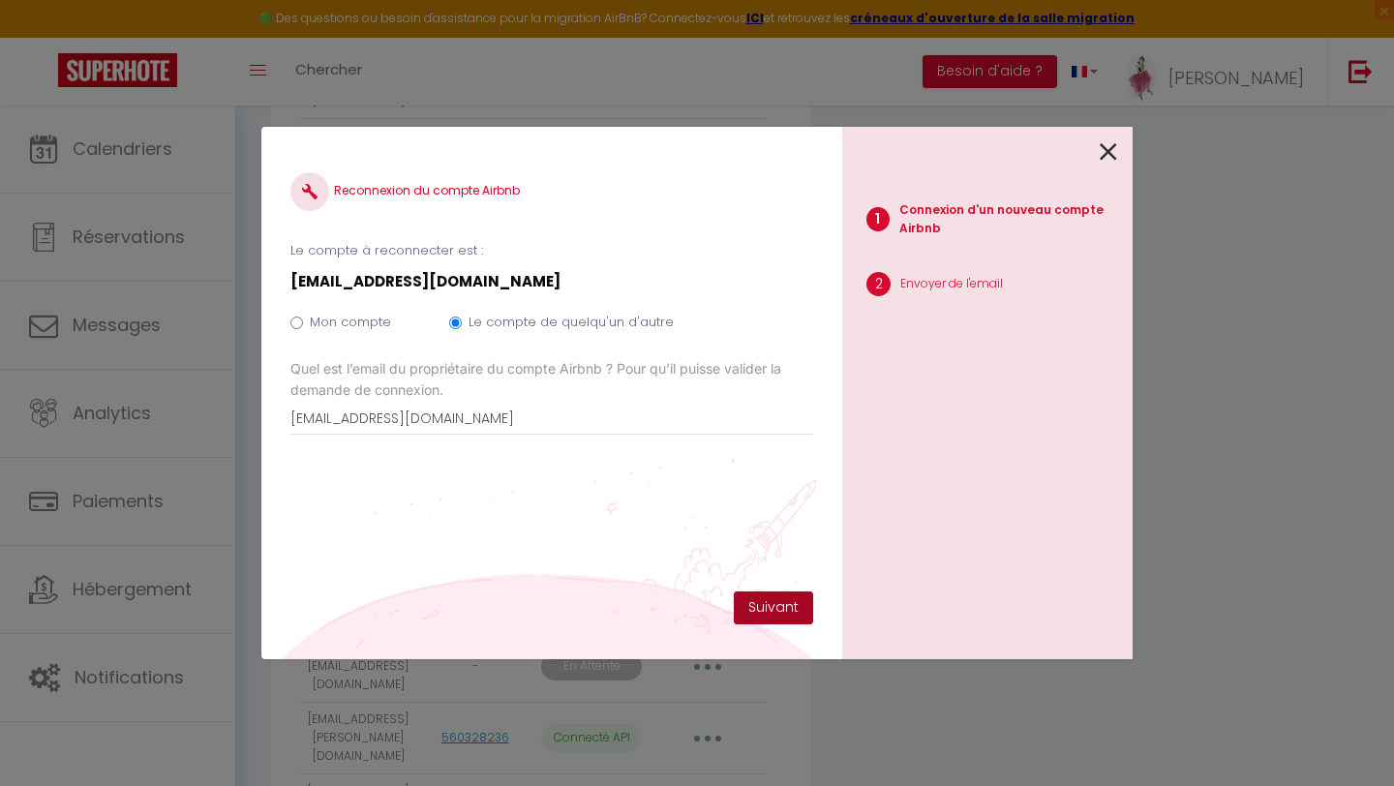
click at [772, 606] on button "Suivant" at bounding box center [773, 607] width 79 height 33
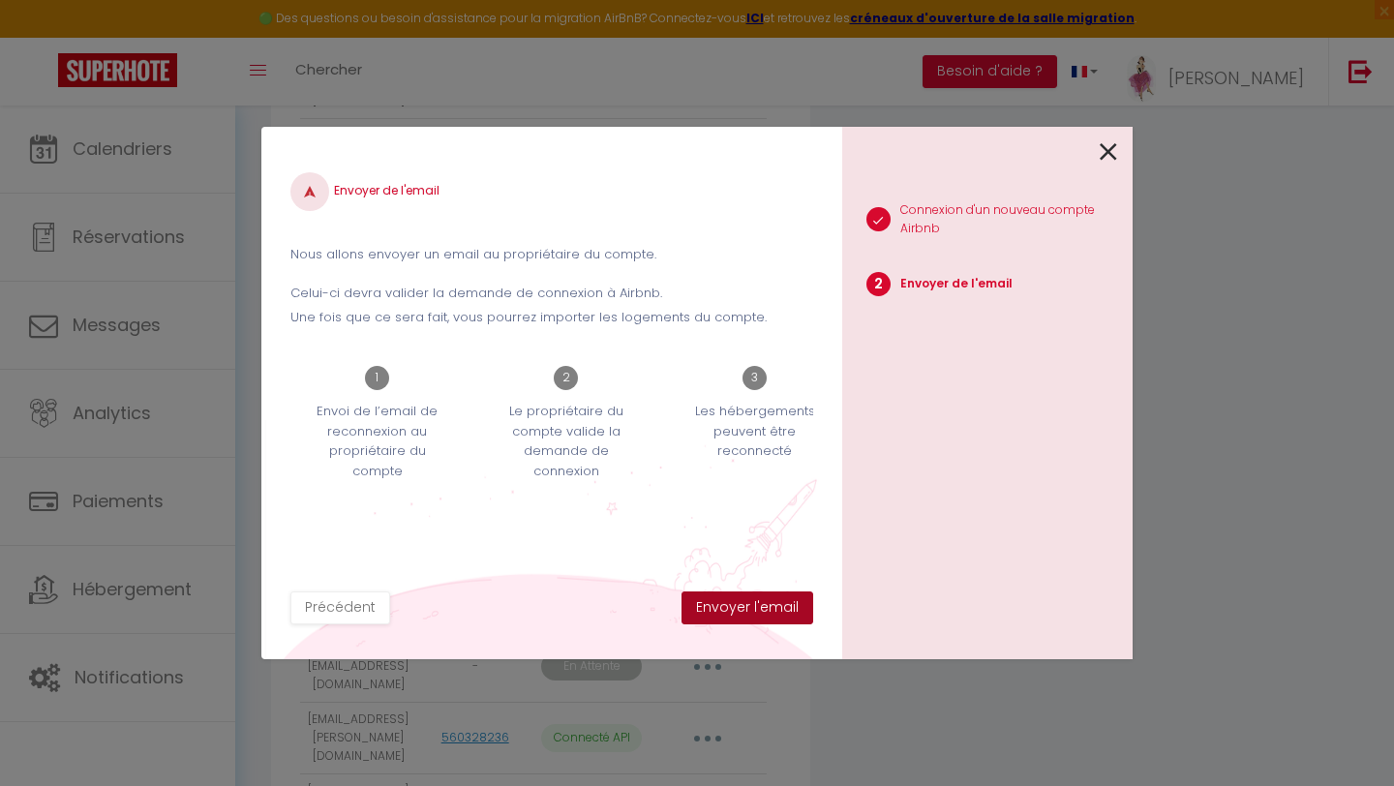
click at [772, 606] on button "Envoyer l'email" at bounding box center [747, 607] width 132 height 33
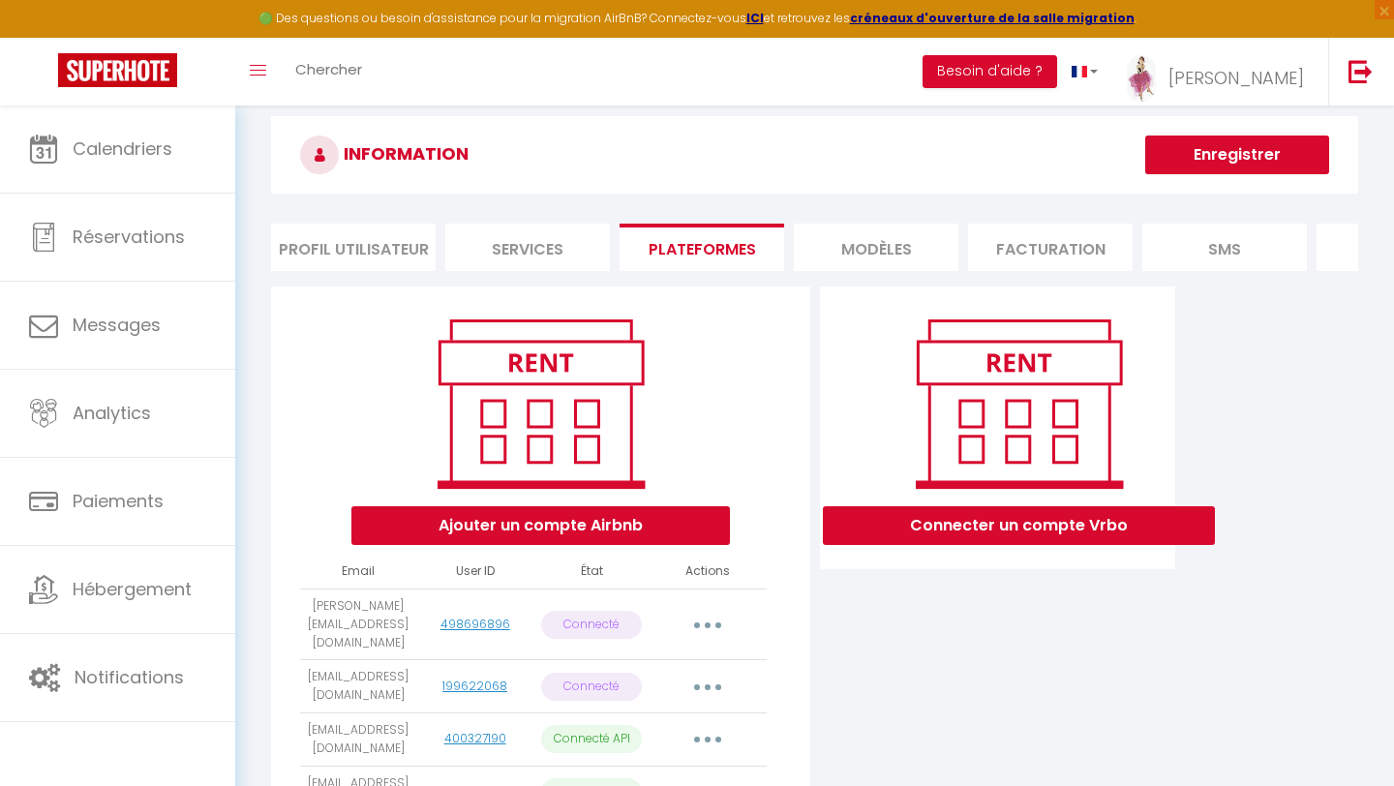
scroll to position [26, 0]
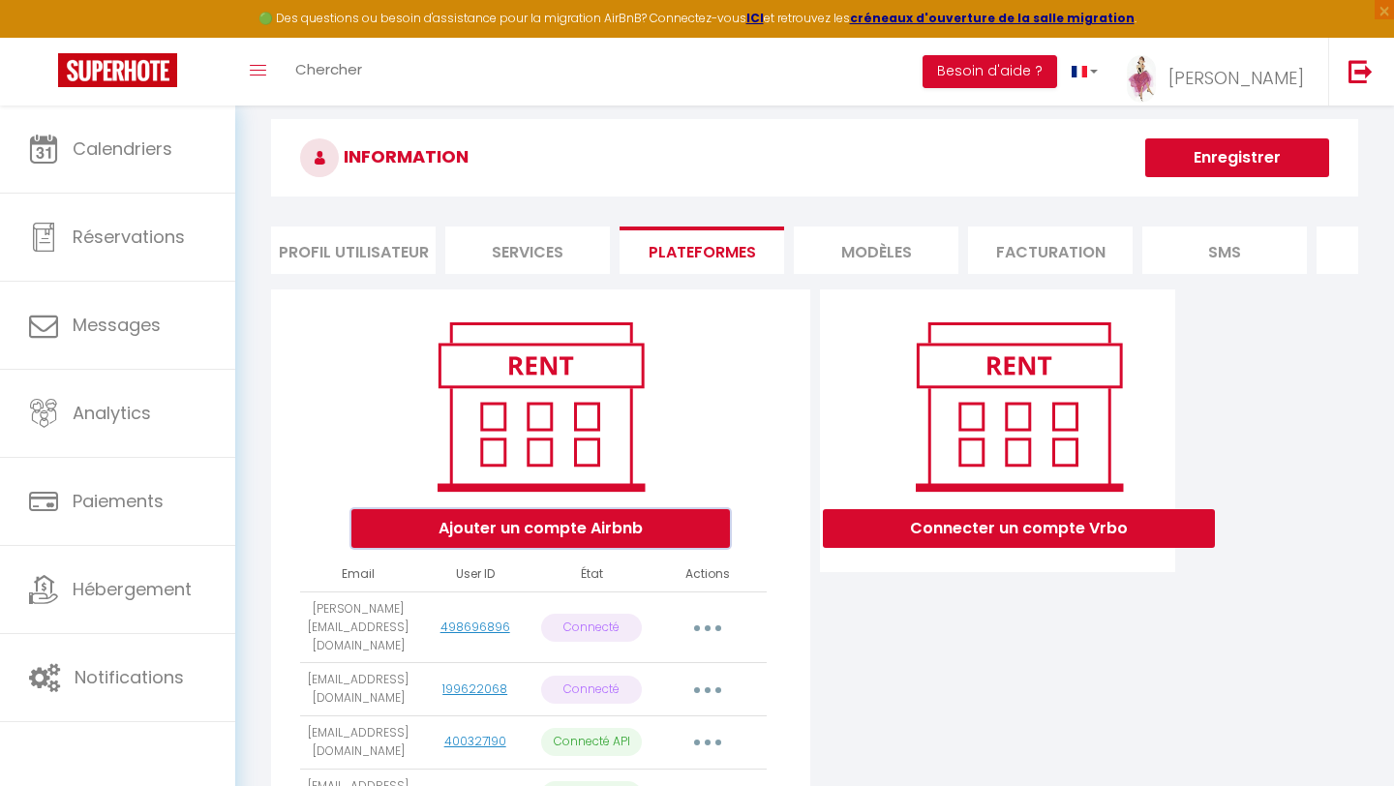
click at [612, 535] on button "Ajouter un compte Airbnb" at bounding box center [540, 528] width 378 height 39
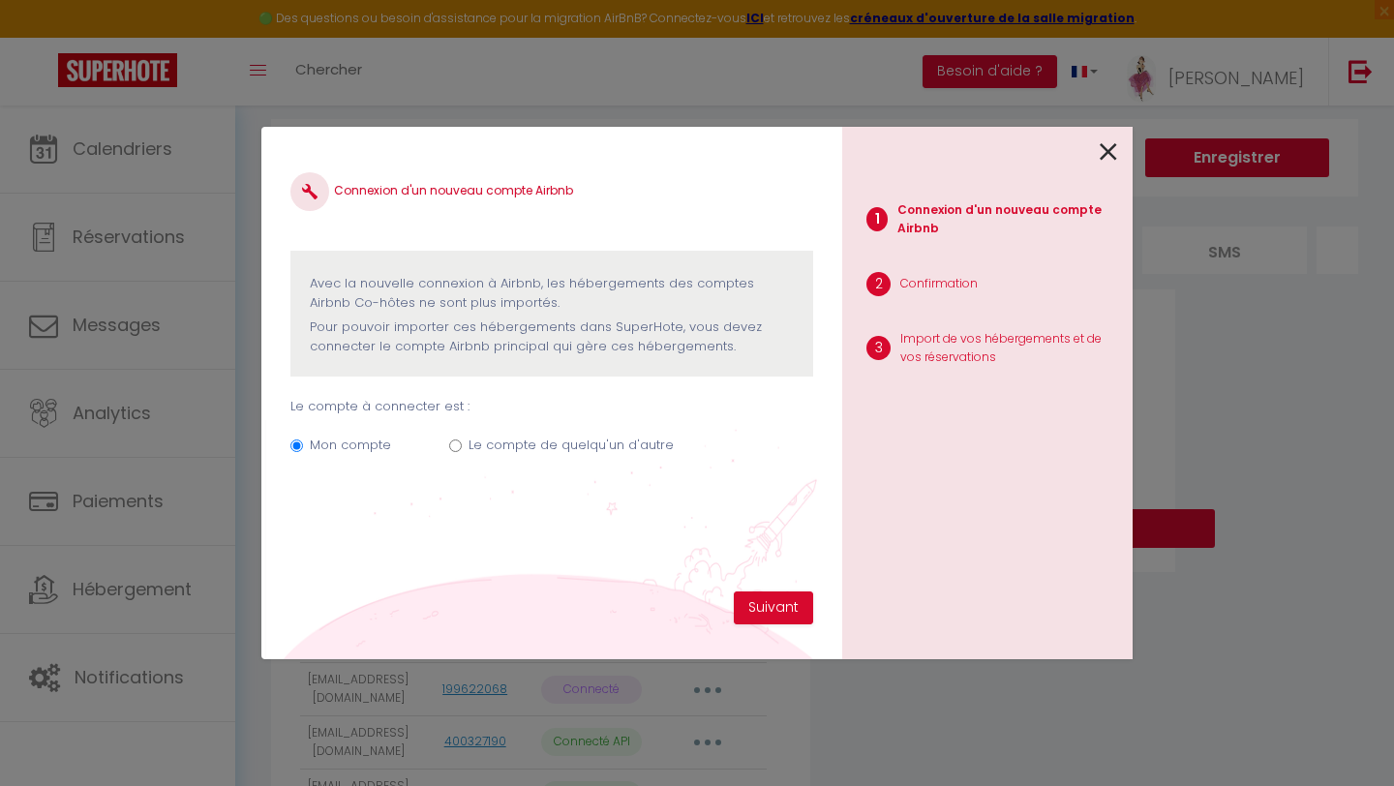
click at [452, 447] on input "Le compte de quelqu'un d'autre" at bounding box center [455, 445] width 13 height 13
radio input "true"
radio input "false"
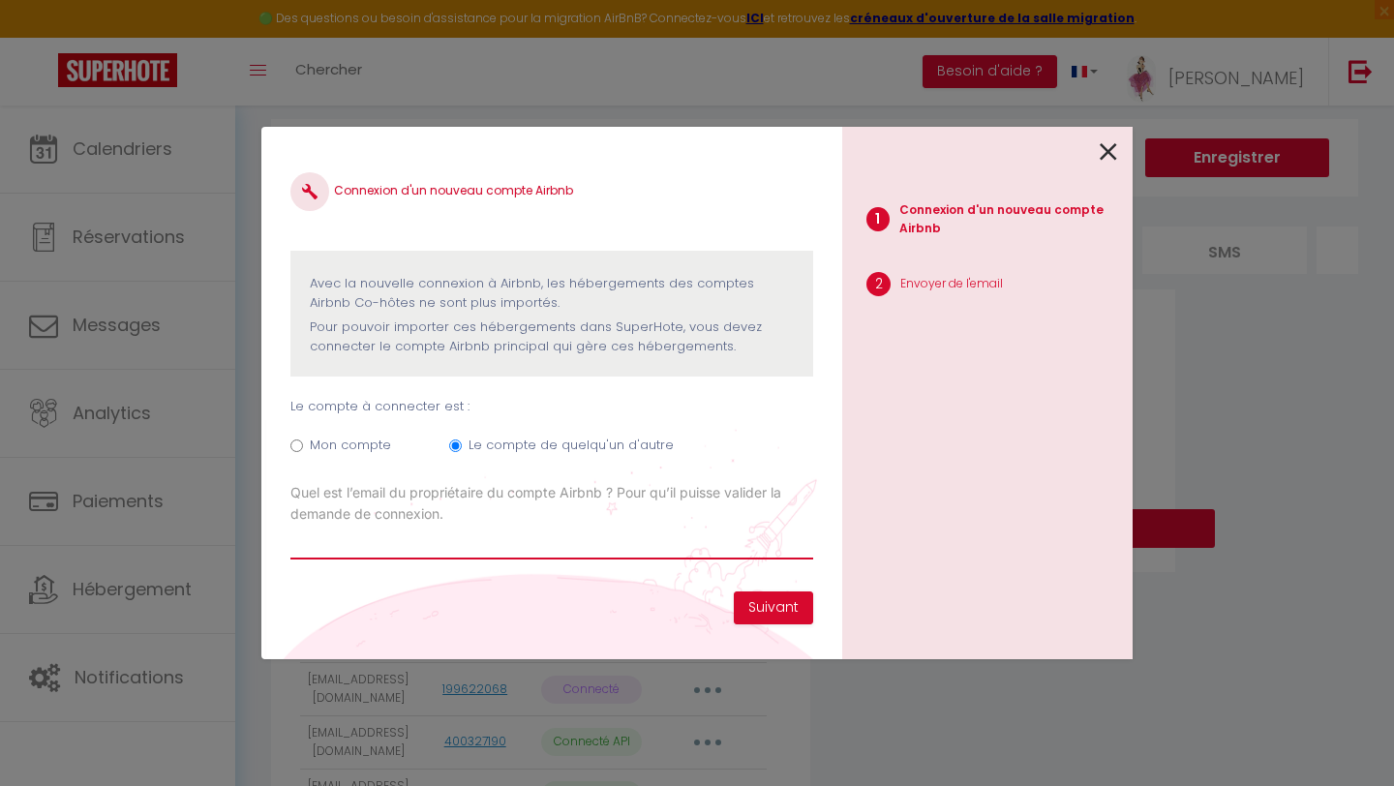
click at [414, 549] on input "Email connexion Airbnb" at bounding box center [551, 542] width 523 height 35
paste input "[PERSON_NAME][EMAIL_ADDRESS][DOMAIN_NAME]"
type input "[PERSON_NAME][EMAIL_ADDRESS][DOMAIN_NAME]"
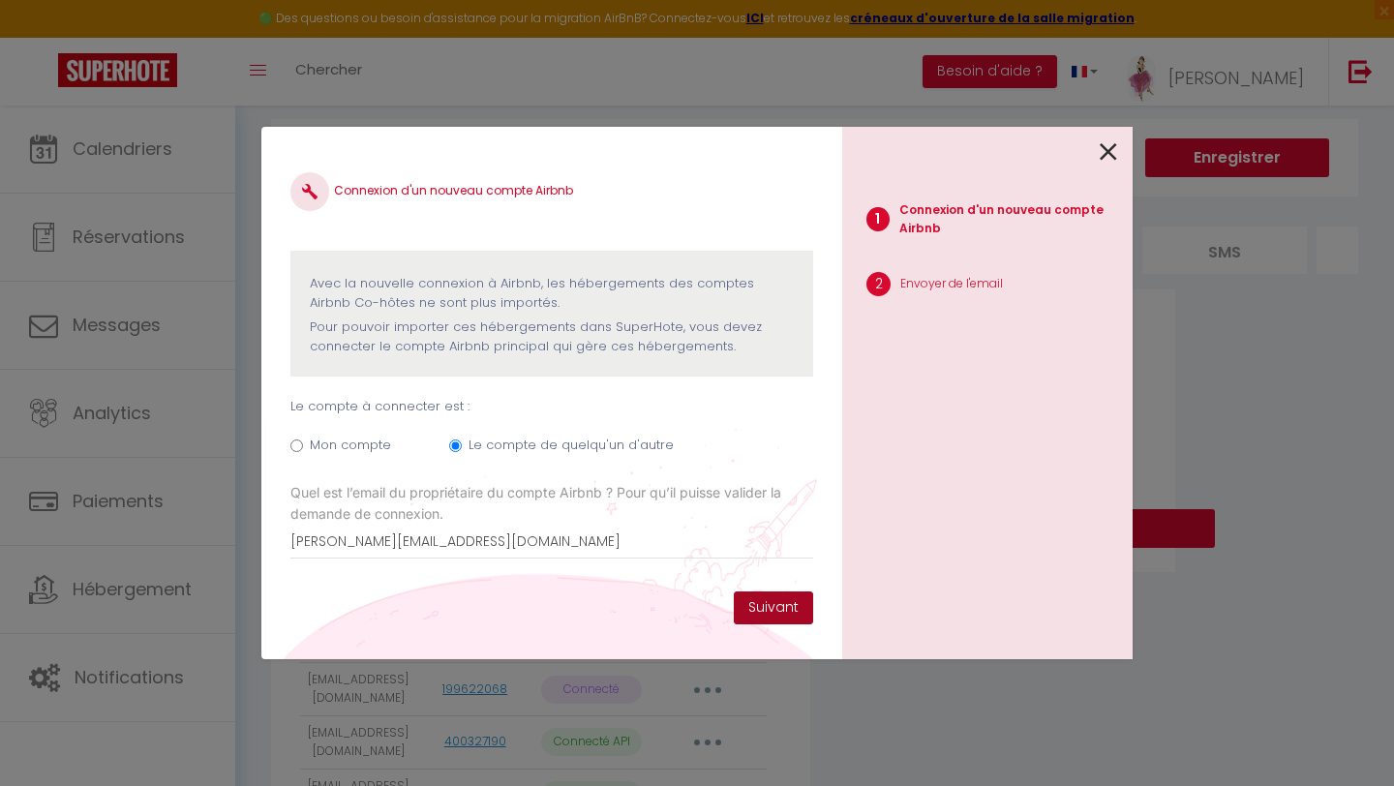
click at [746, 600] on button "Suivant" at bounding box center [773, 607] width 79 height 33
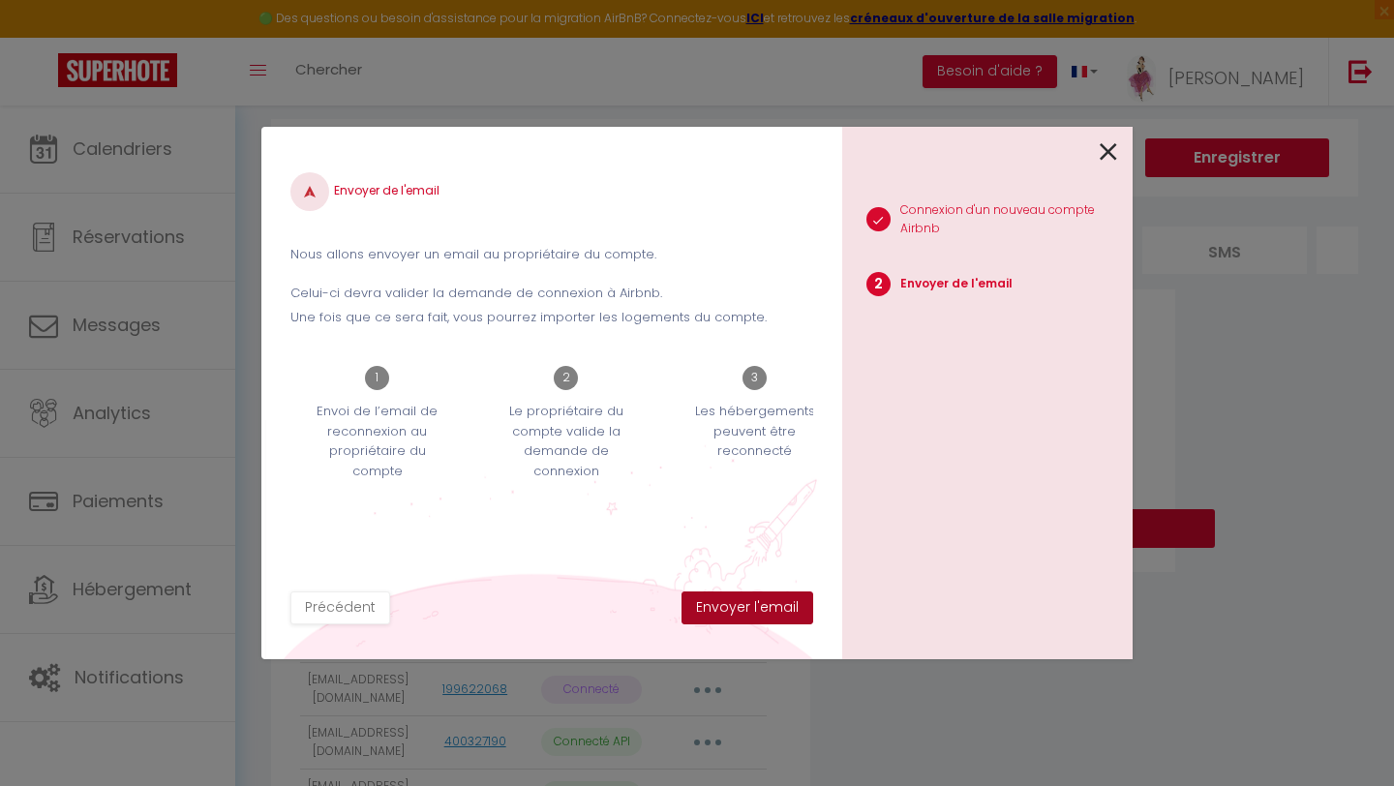
click at [746, 600] on button "Envoyer l'email" at bounding box center [747, 607] width 132 height 33
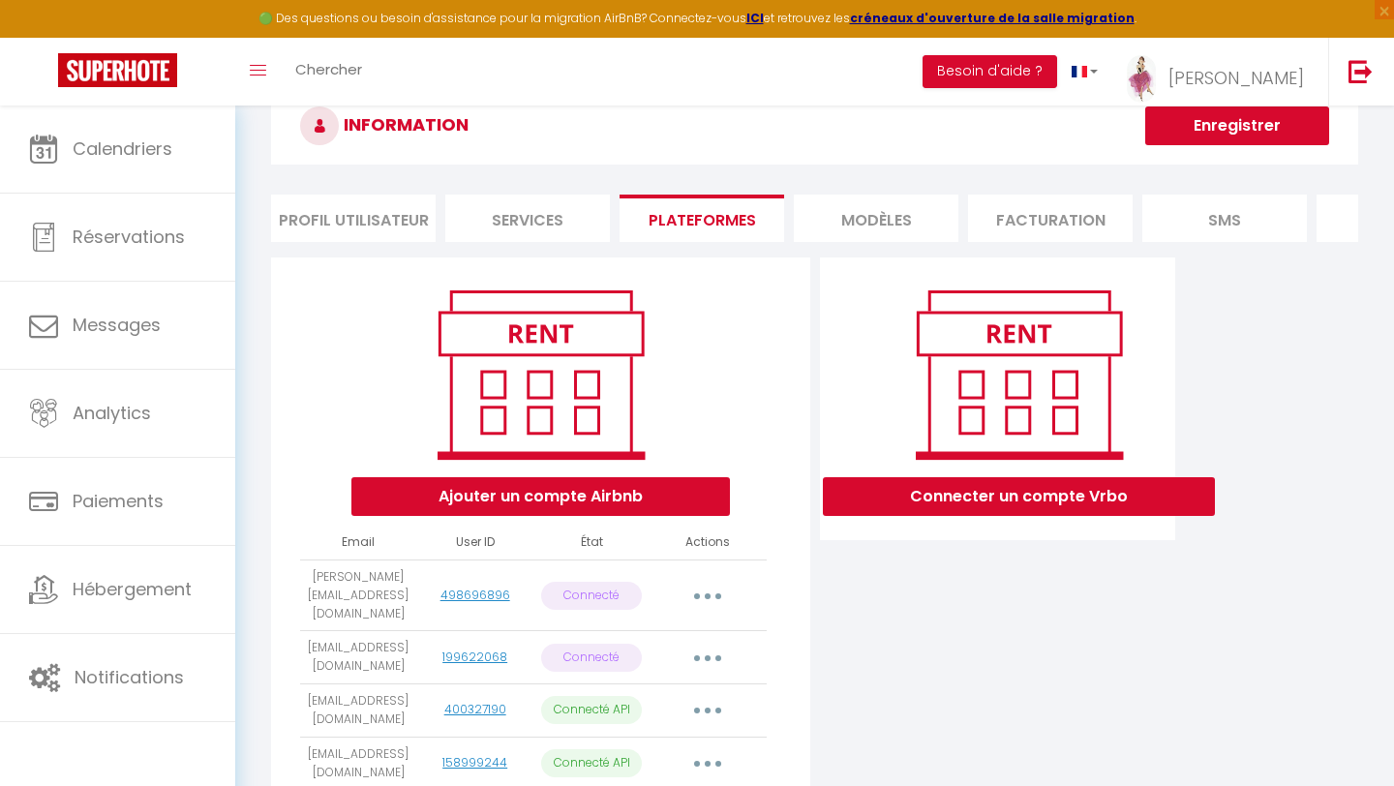
scroll to position [0, 0]
